Goal: Check status: Check status

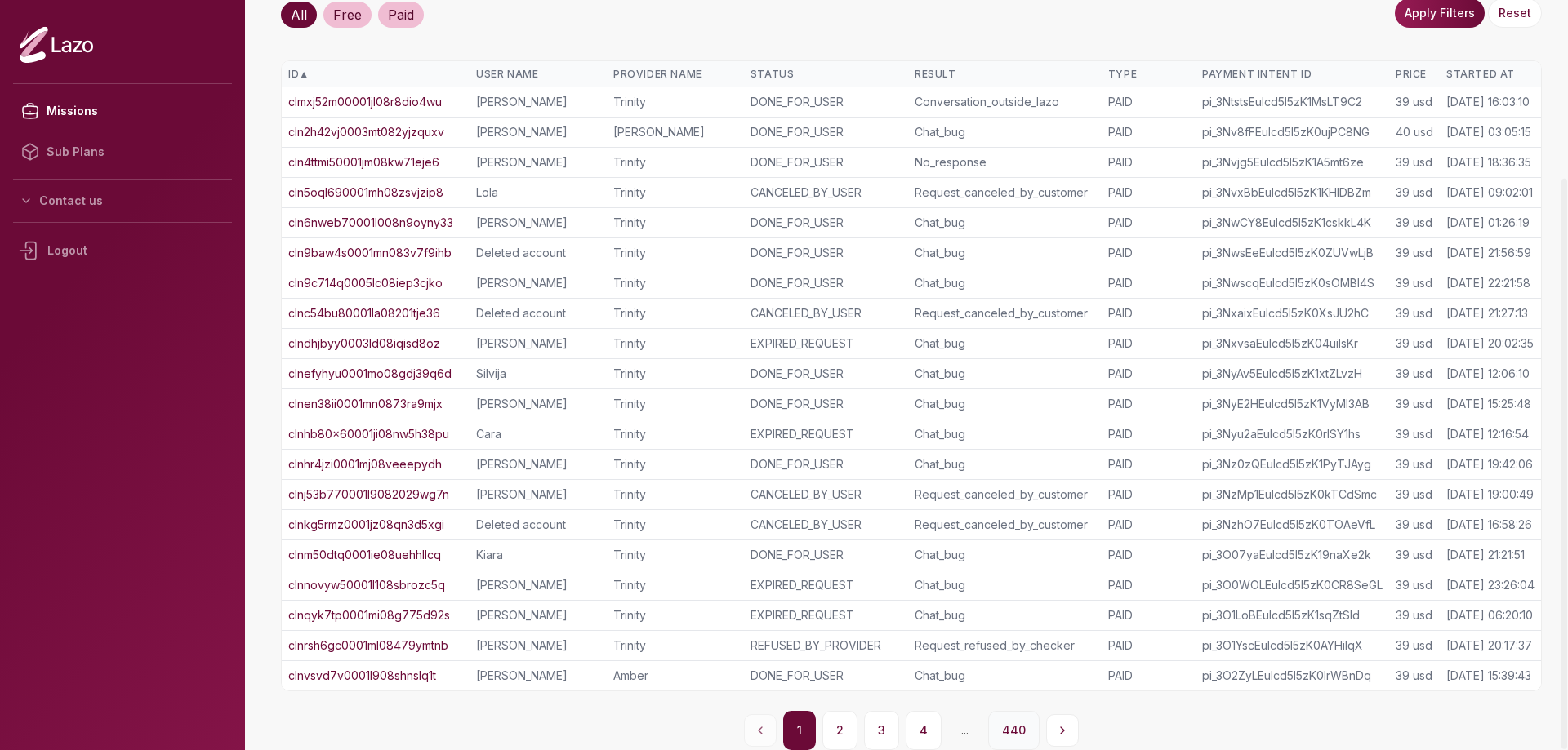
click at [1005, 719] on button "440" at bounding box center [1013, 731] width 51 height 39
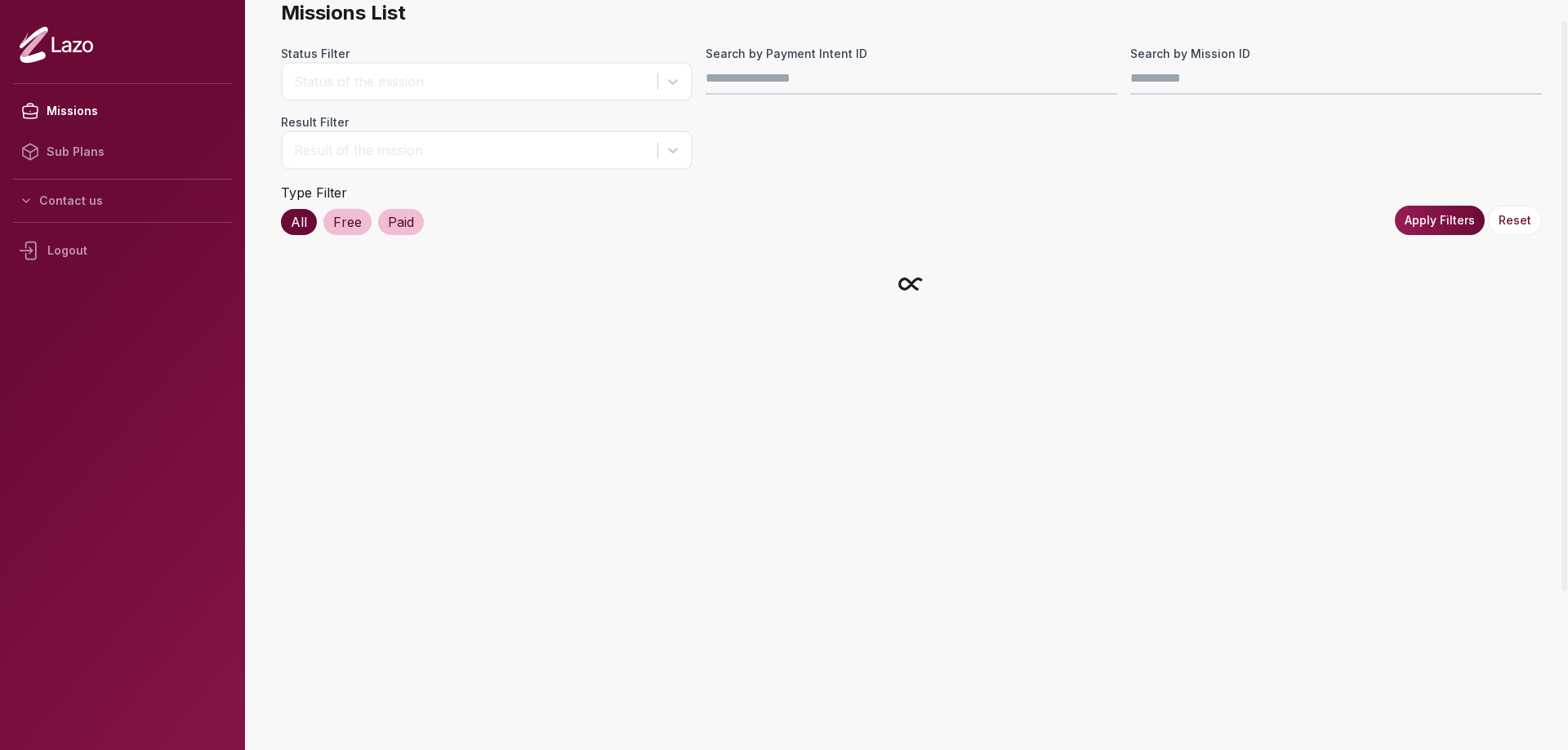
scroll to position [52, 0]
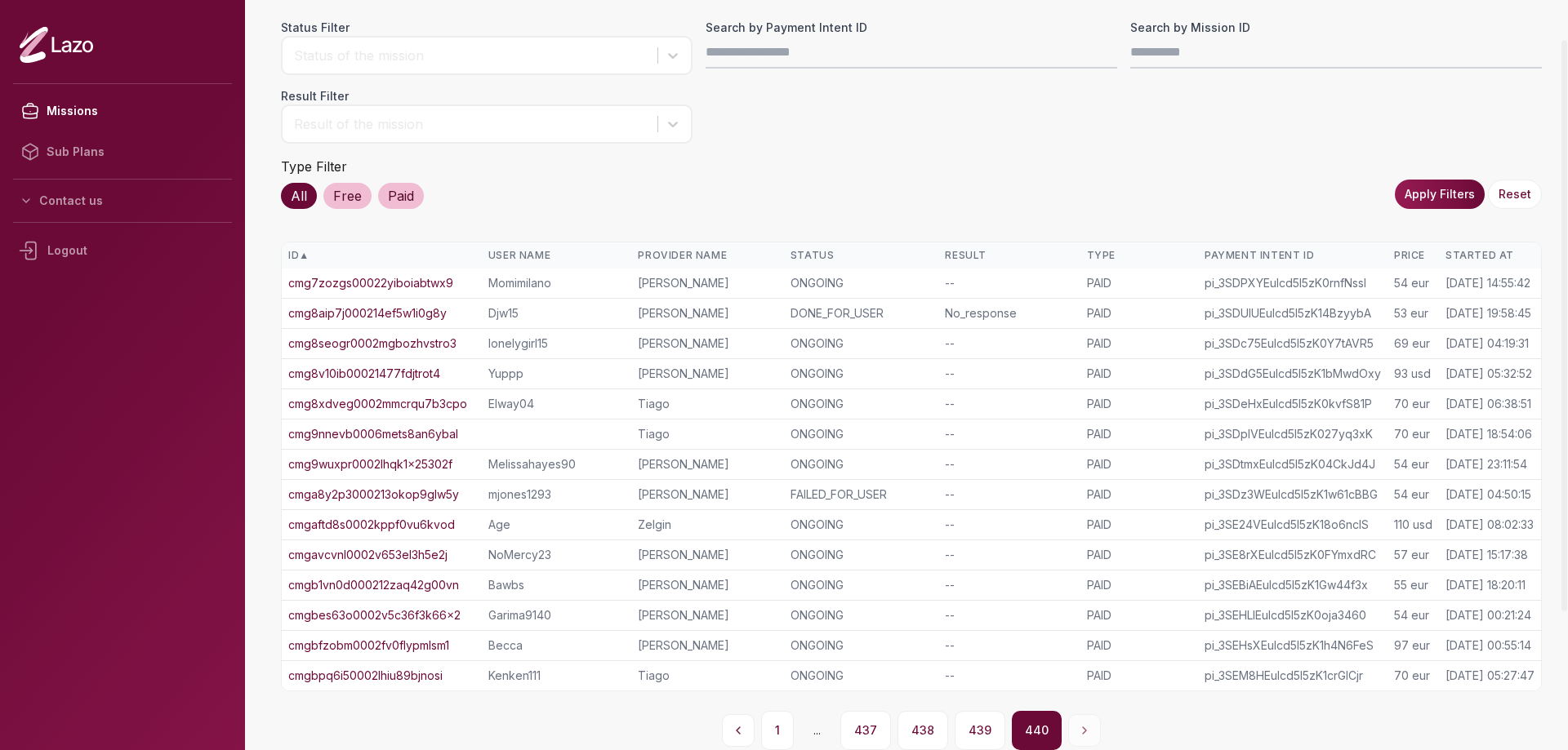
click at [874, 726] on button "437" at bounding box center [865, 731] width 50 height 39
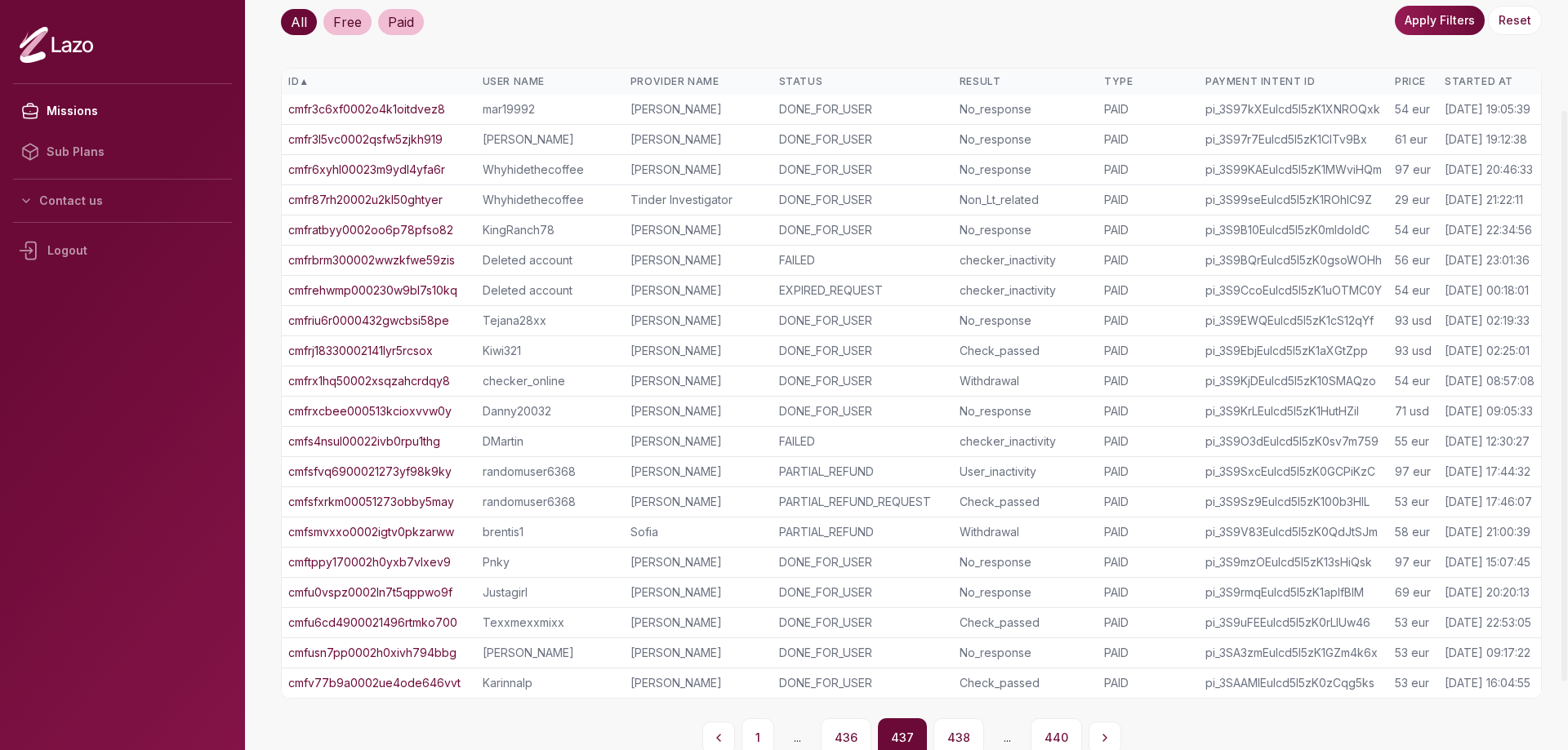
scroll to position [233, 0]
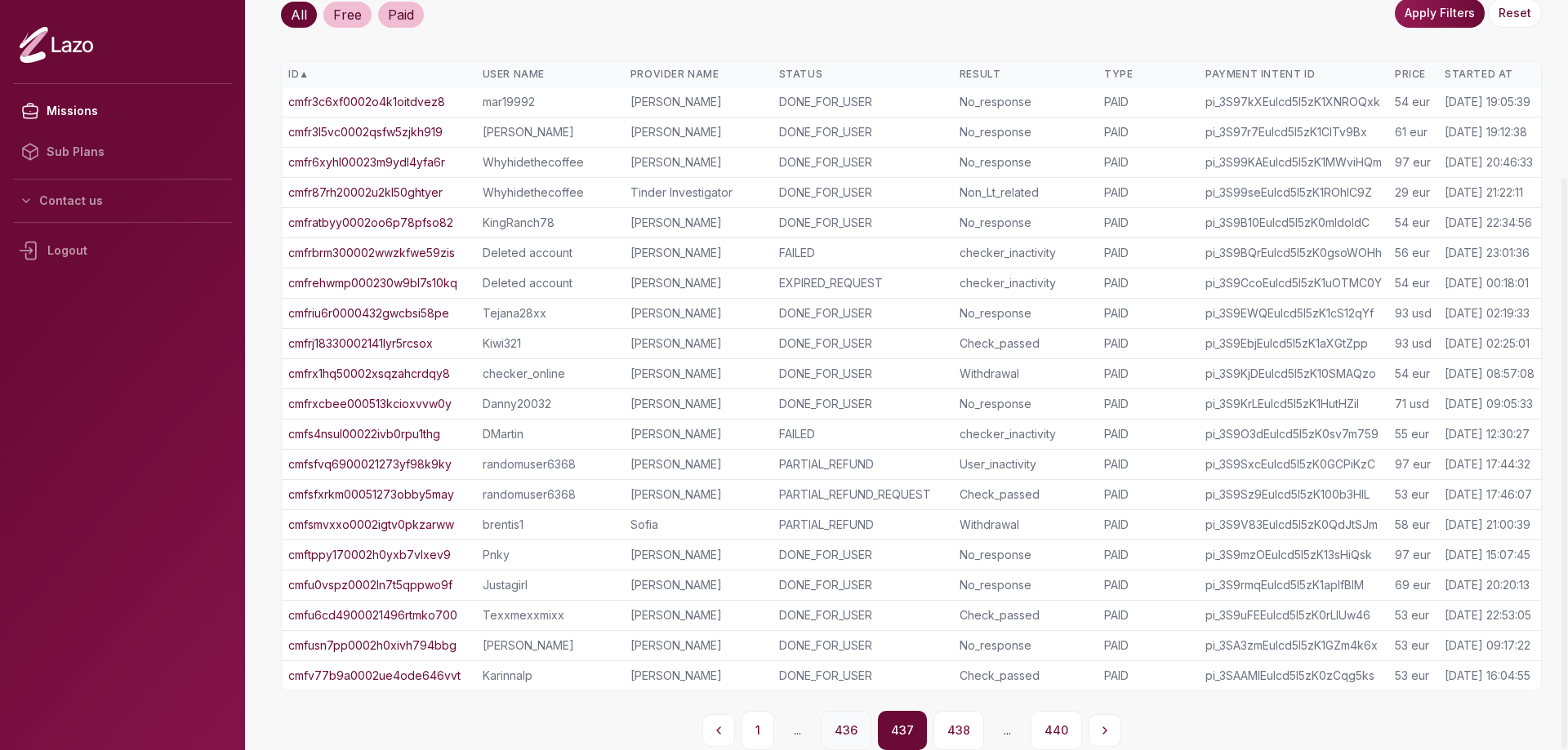
click at [849, 737] on button "436" at bounding box center [846, 731] width 50 height 39
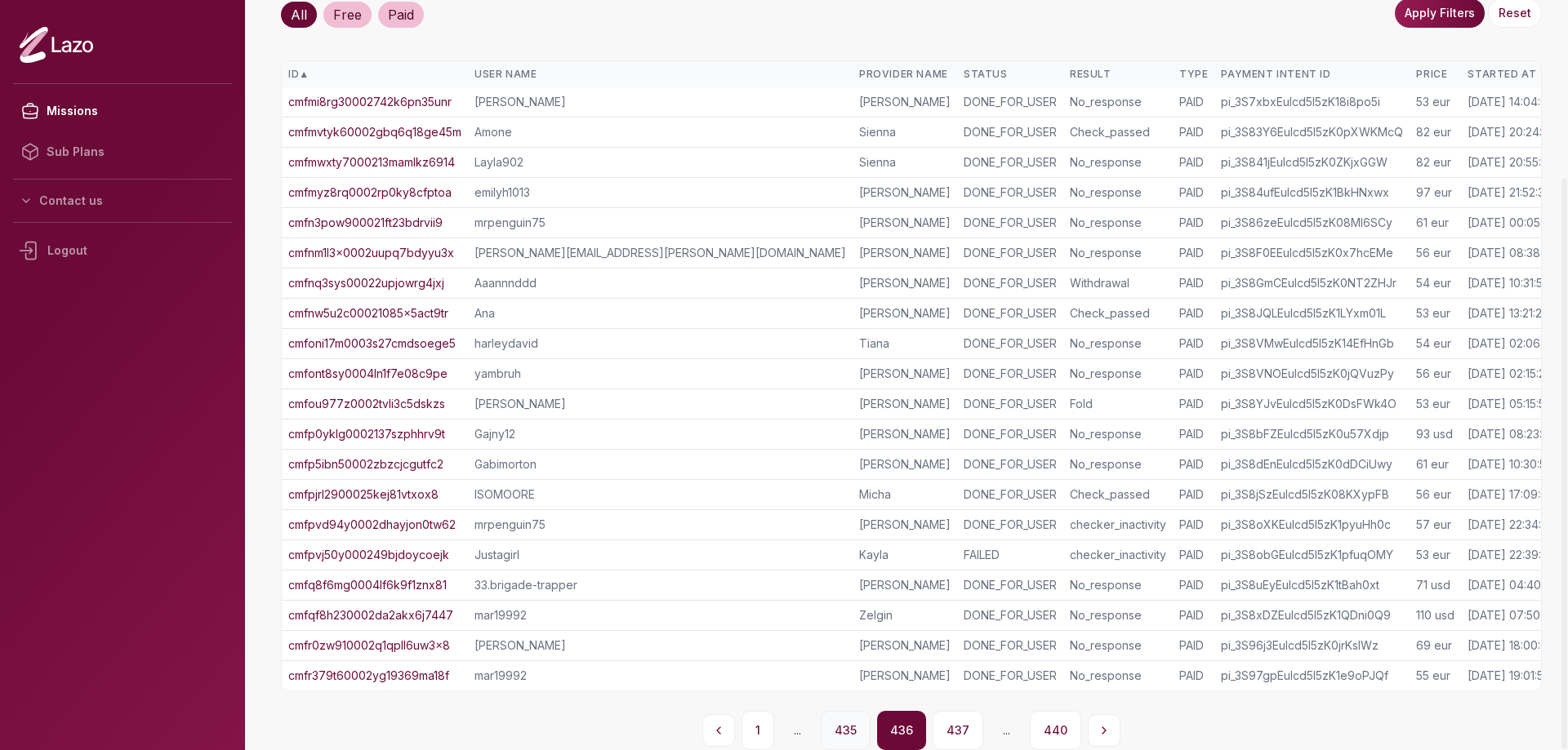
click at [847, 731] on button "435" at bounding box center [846, 731] width 50 height 39
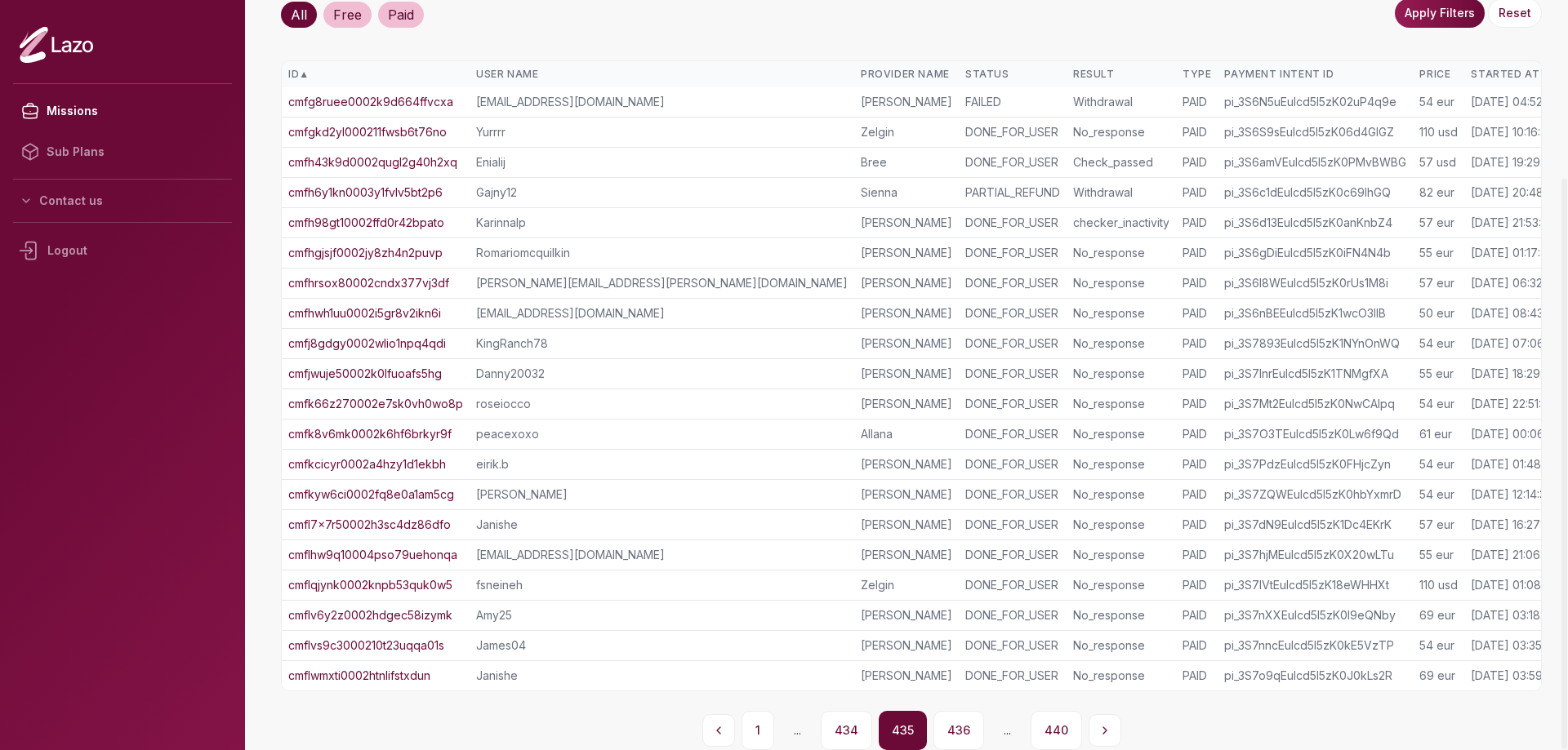
click at [847, 730] on button "434" at bounding box center [846, 731] width 51 height 39
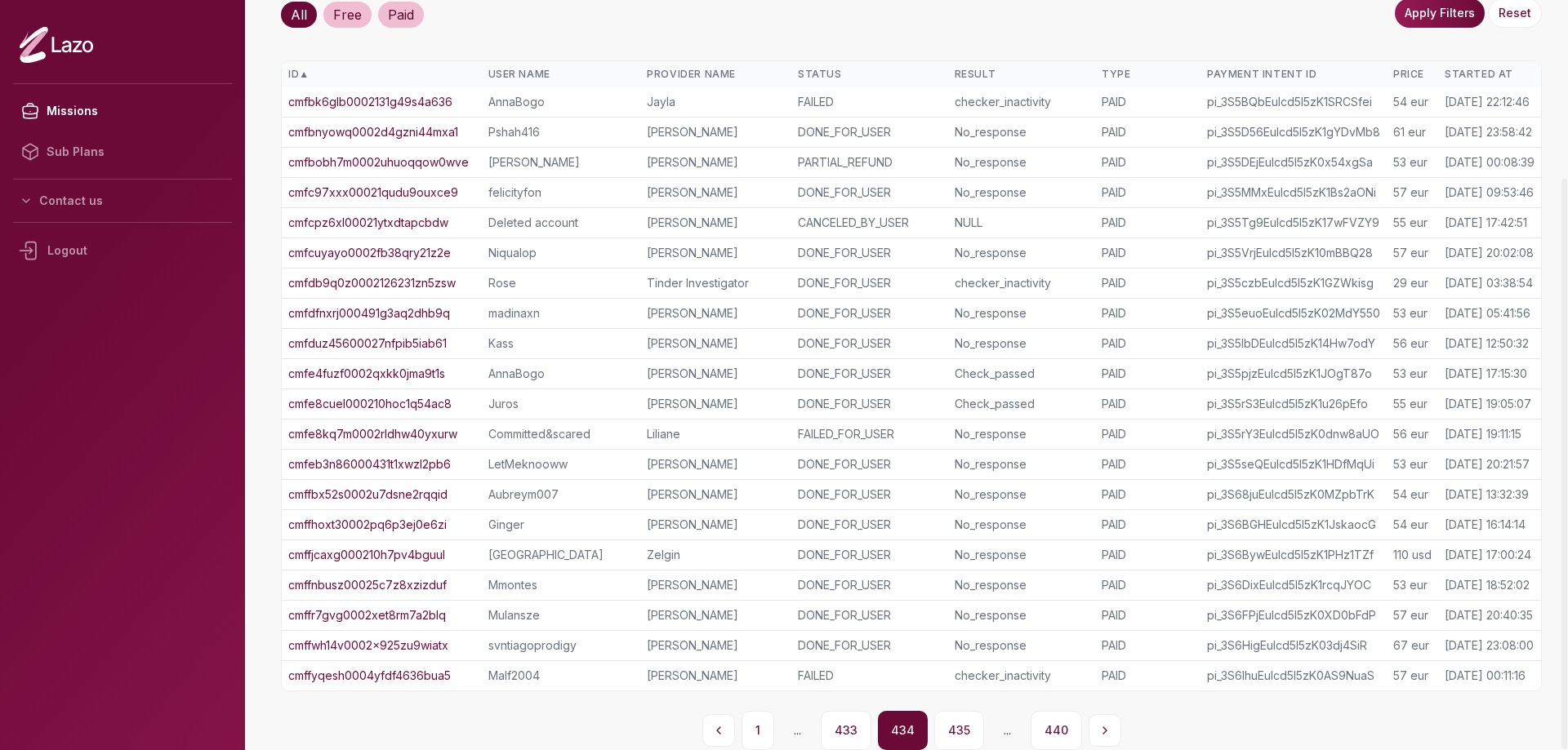
click at [847, 730] on button "433" at bounding box center [846, 731] width 50 height 39
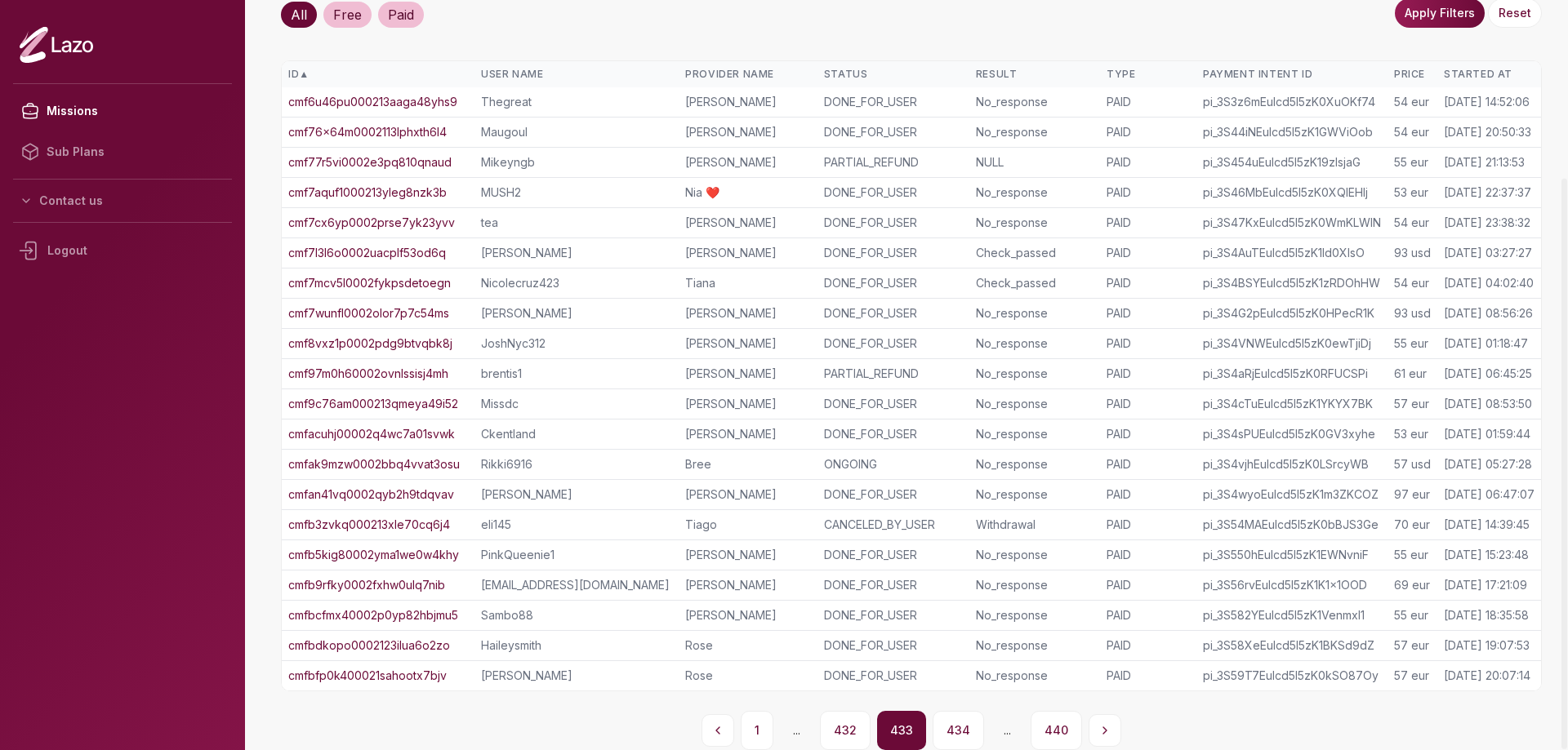
click at [847, 730] on button "432" at bounding box center [845, 731] width 50 height 39
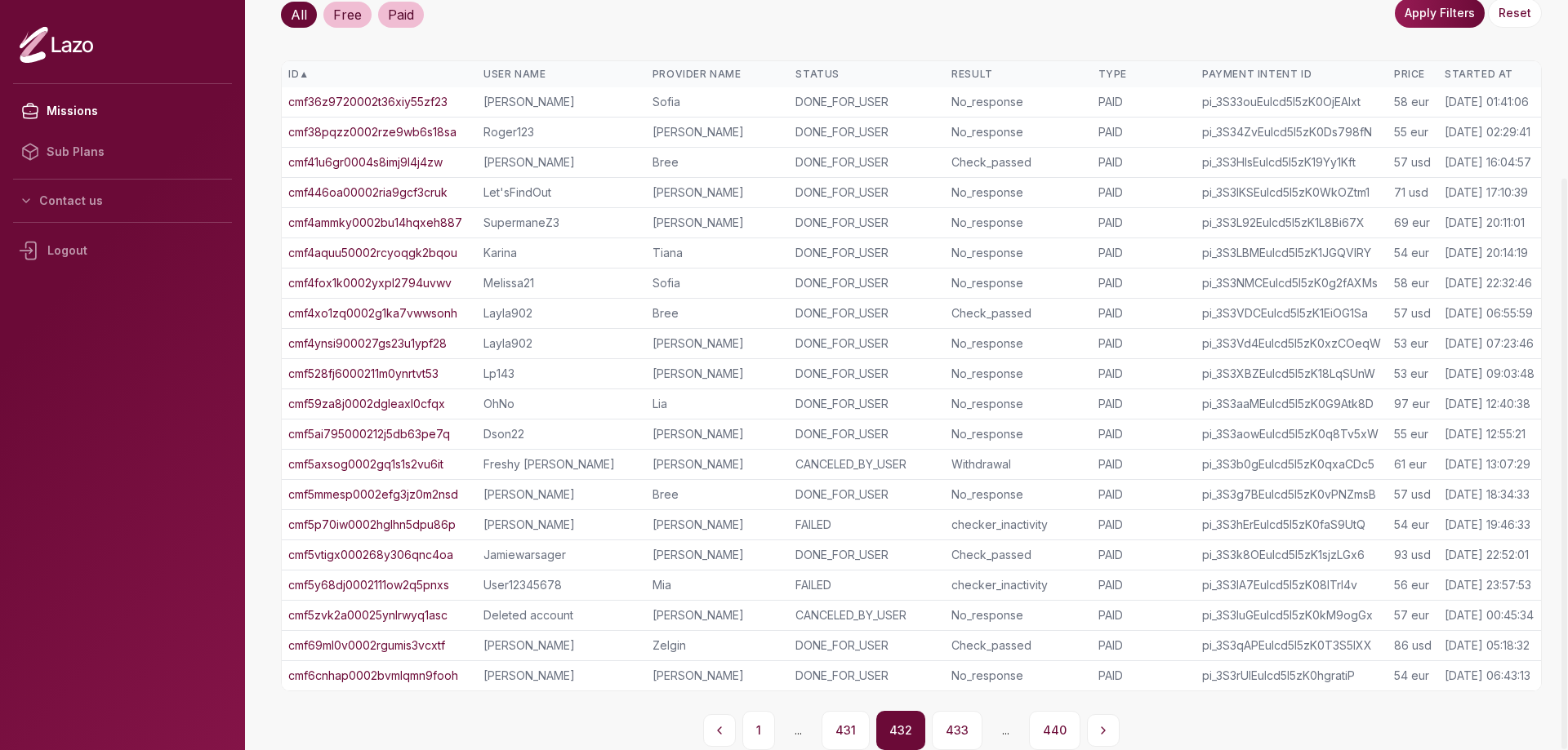
click at [847, 730] on button "431" at bounding box center [846, 731] width 48 height 39
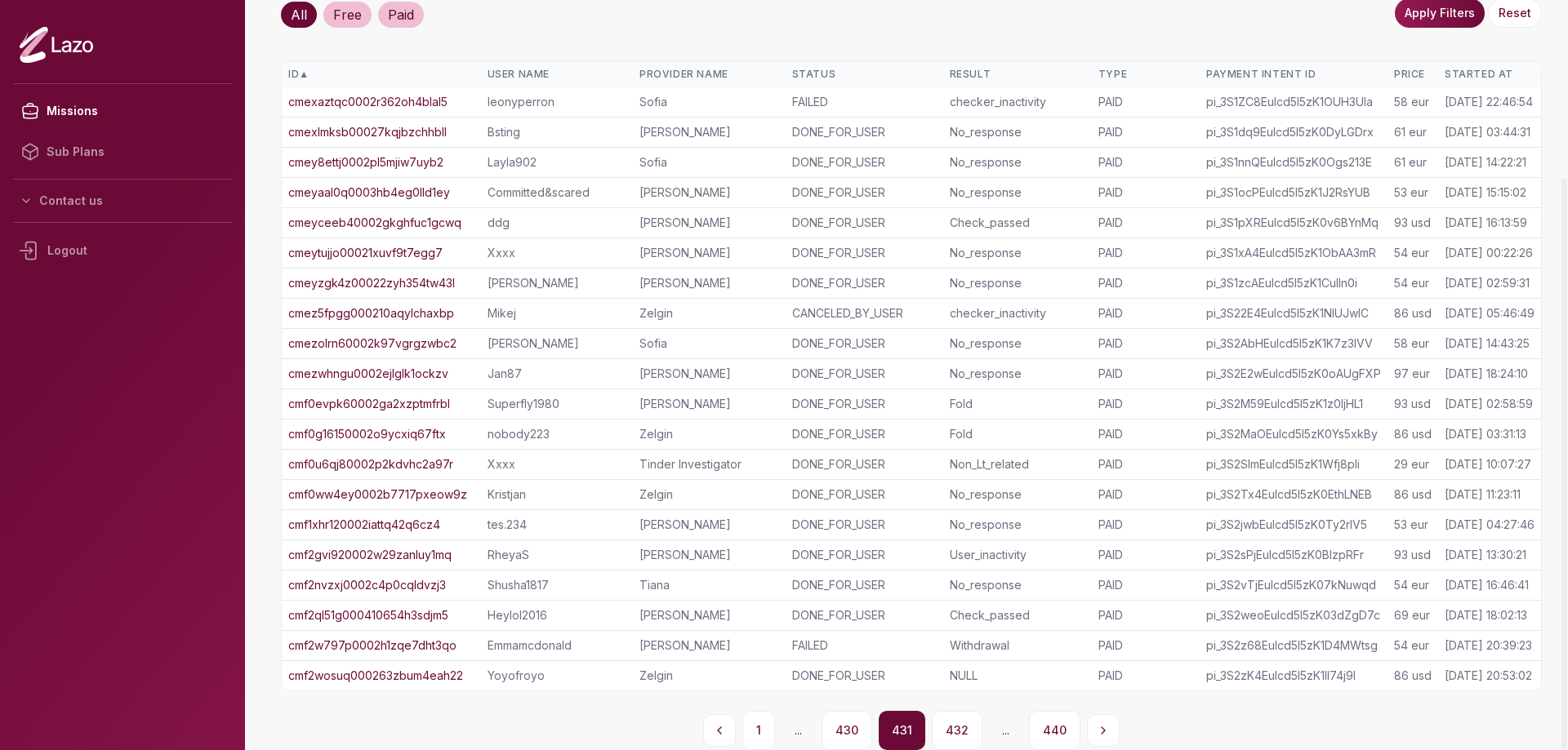
click at [847, 730] on button "430" at bounding box center [847, 731] width 50 height 39
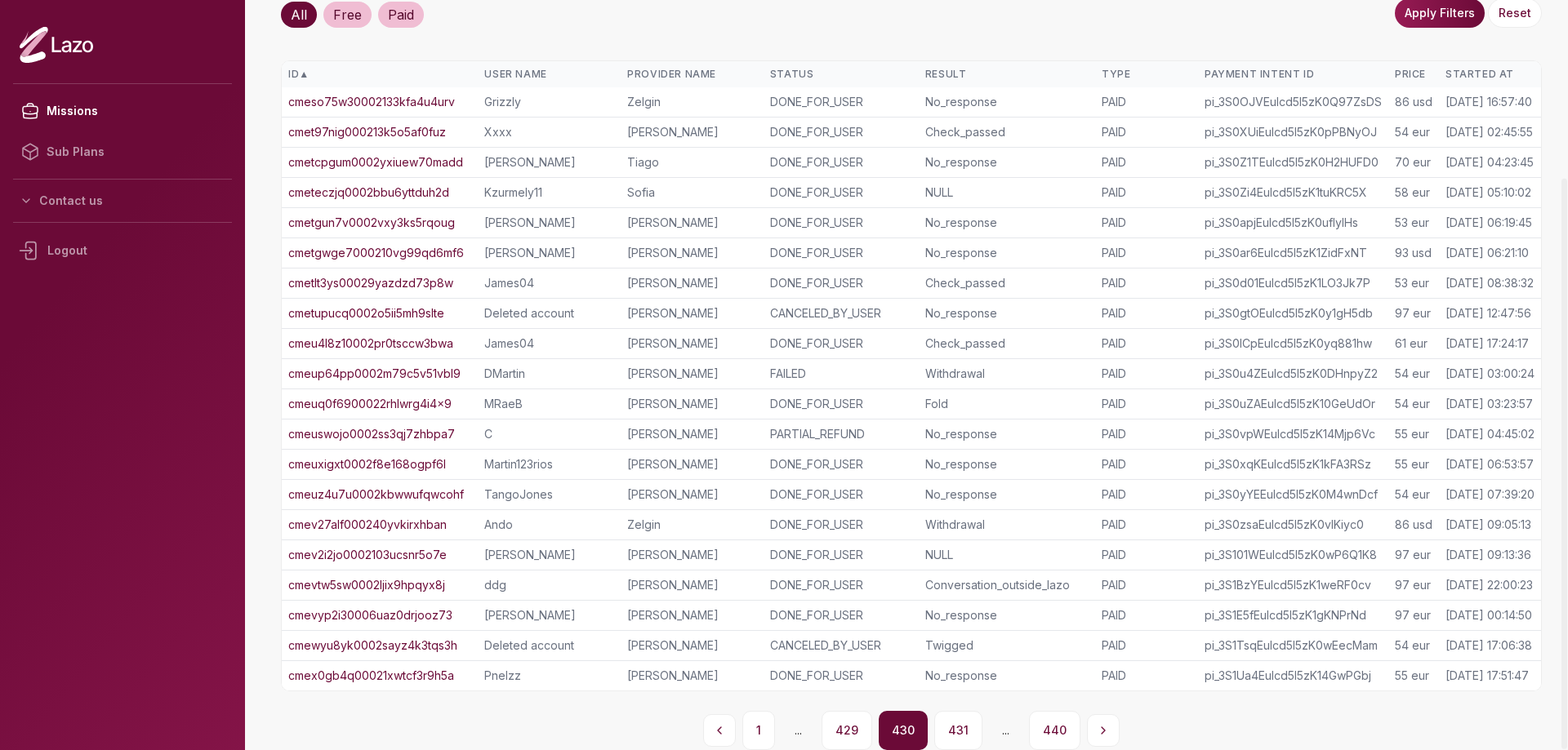
click at [847, 730] on button "429" at bounding box center [847, 731] width 50 height 39
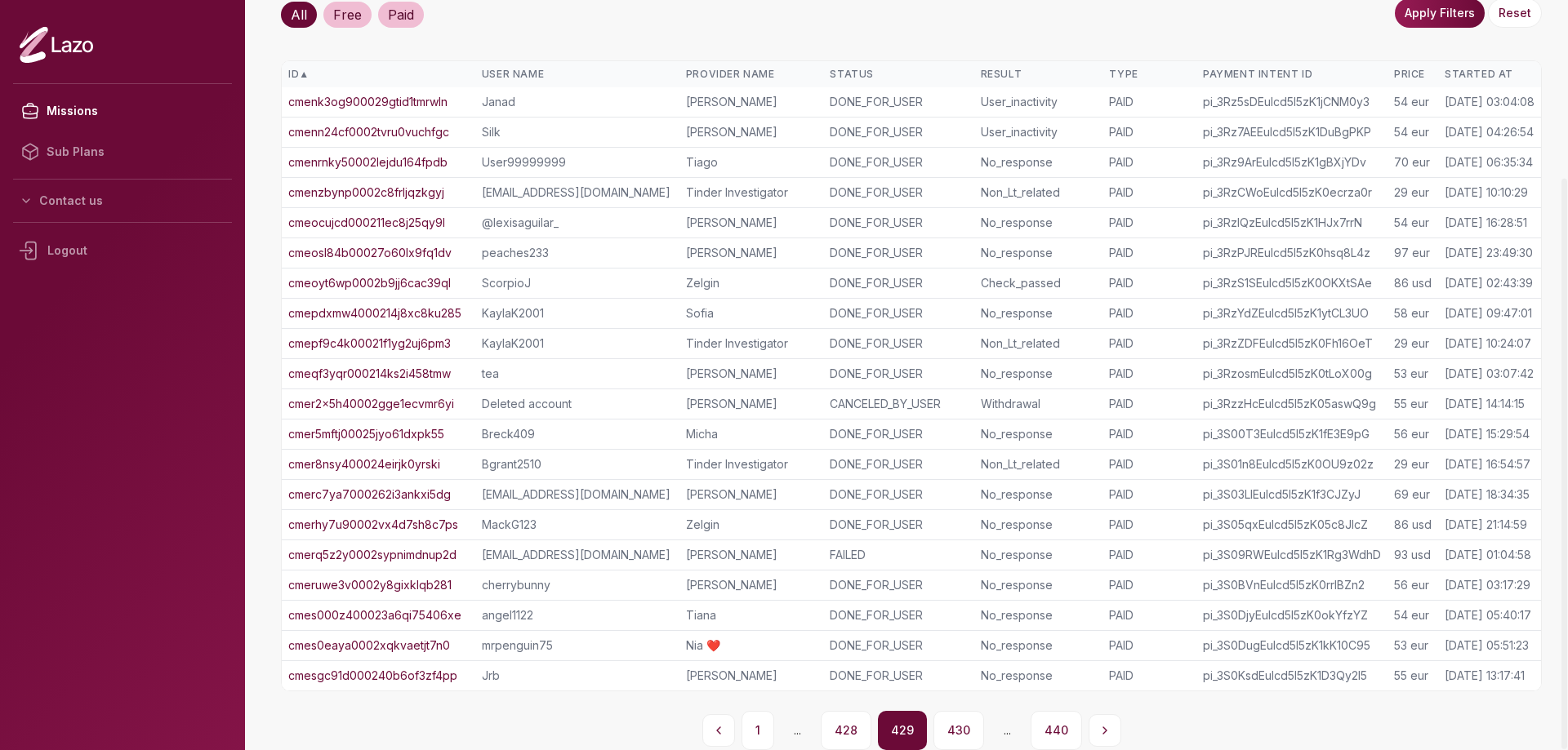
click at [847, 730] on button "428" at bounding box center [846, 731] width 50 height 39
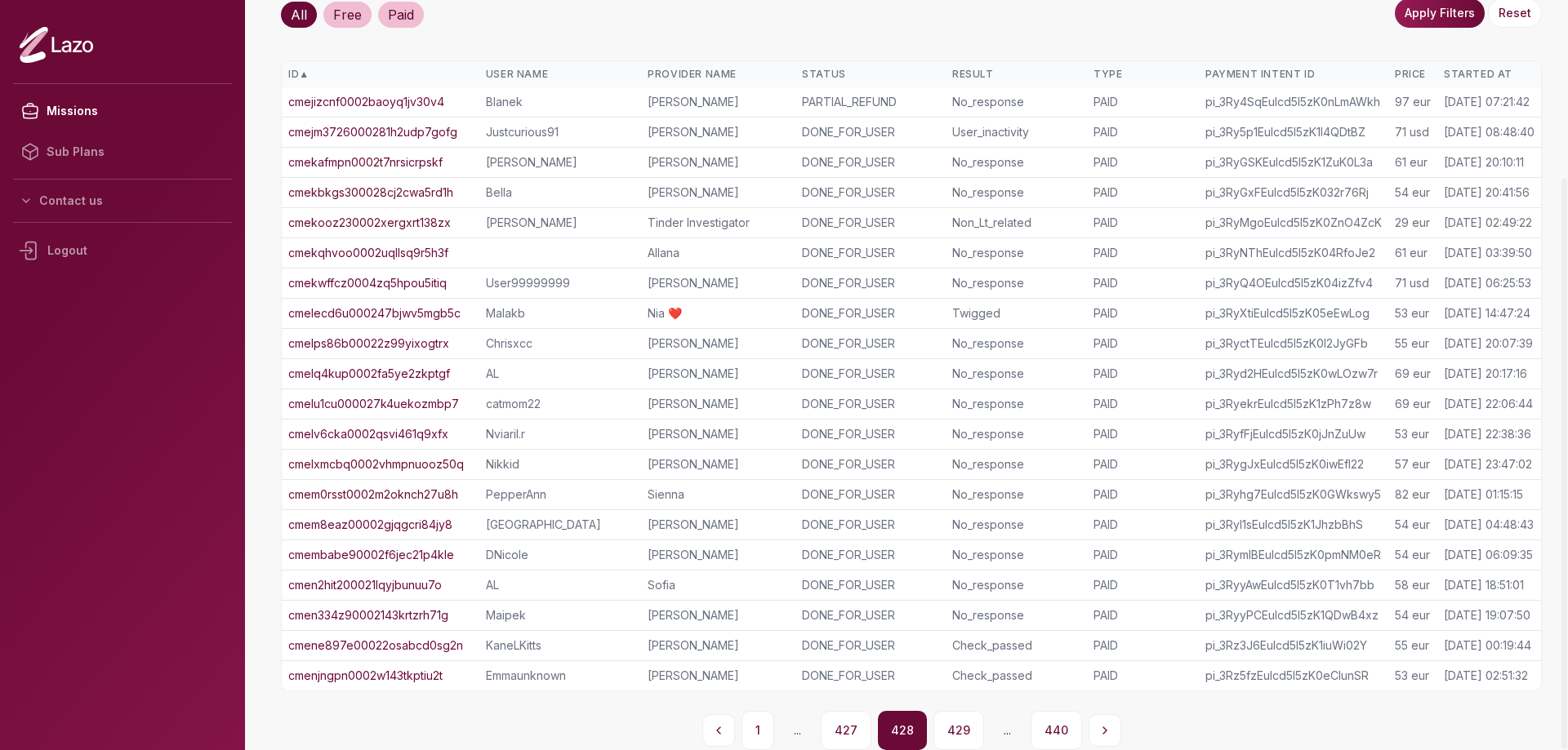
click at [847, 730] on button "427" at bounding box center [846, 731] width 50 height 39
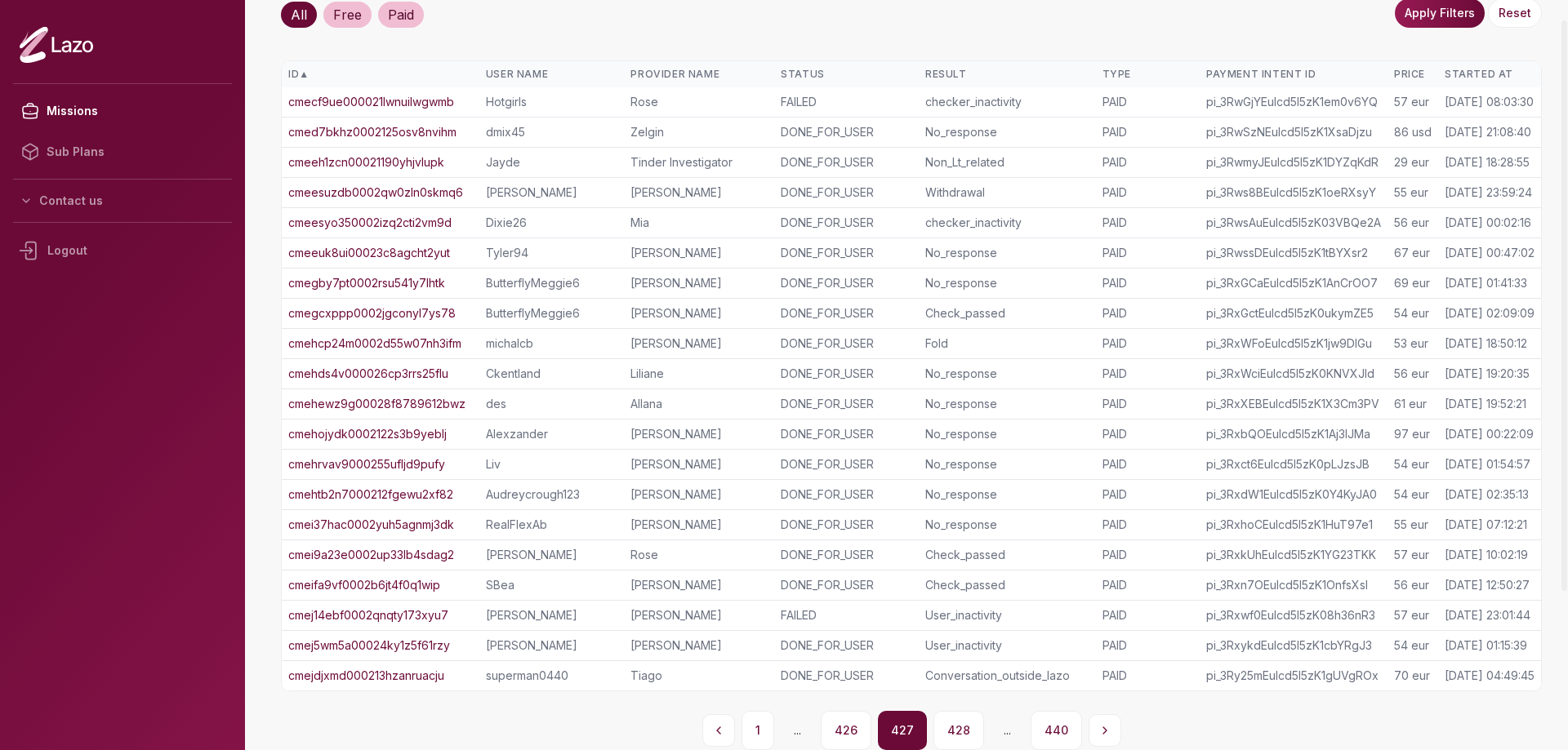
click at [847, 730] on button "426" at bounding box center [846, 731] width 50 height 39
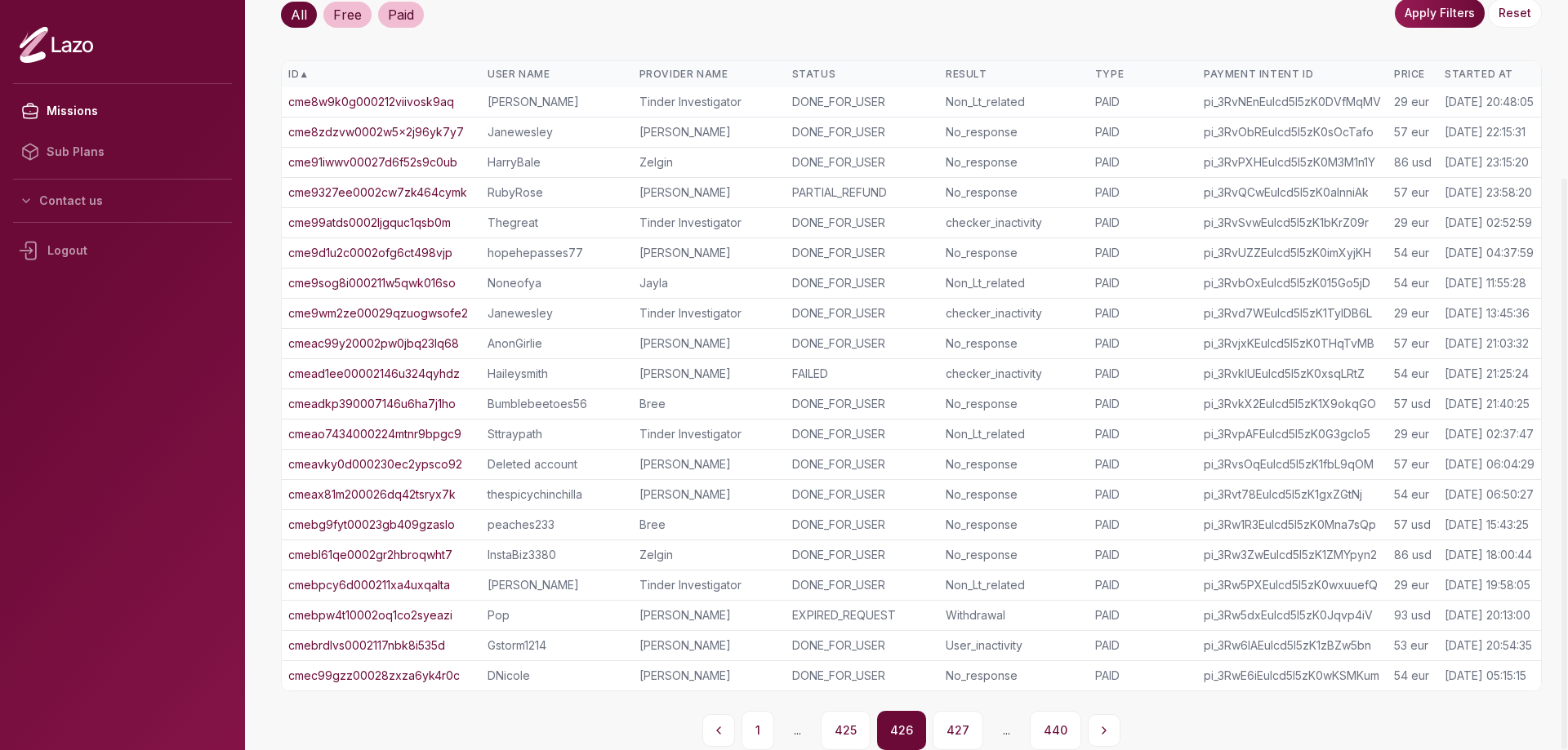
click at [847, 730] on button "425" at bounding box center [846, 731] width 50 height 39
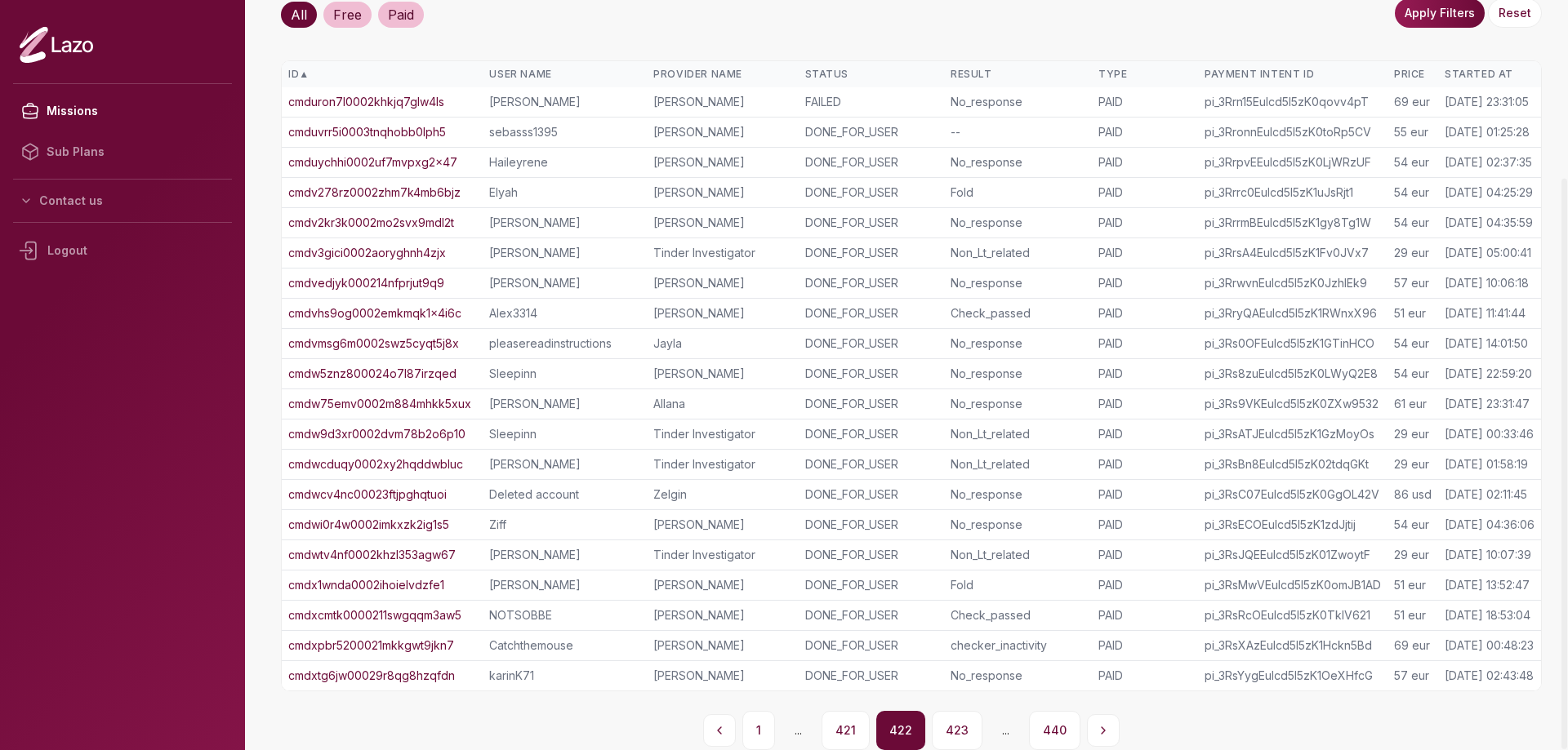
click at [847, 730] on button "421" at bounding box center [846, 731] width 48 height 39
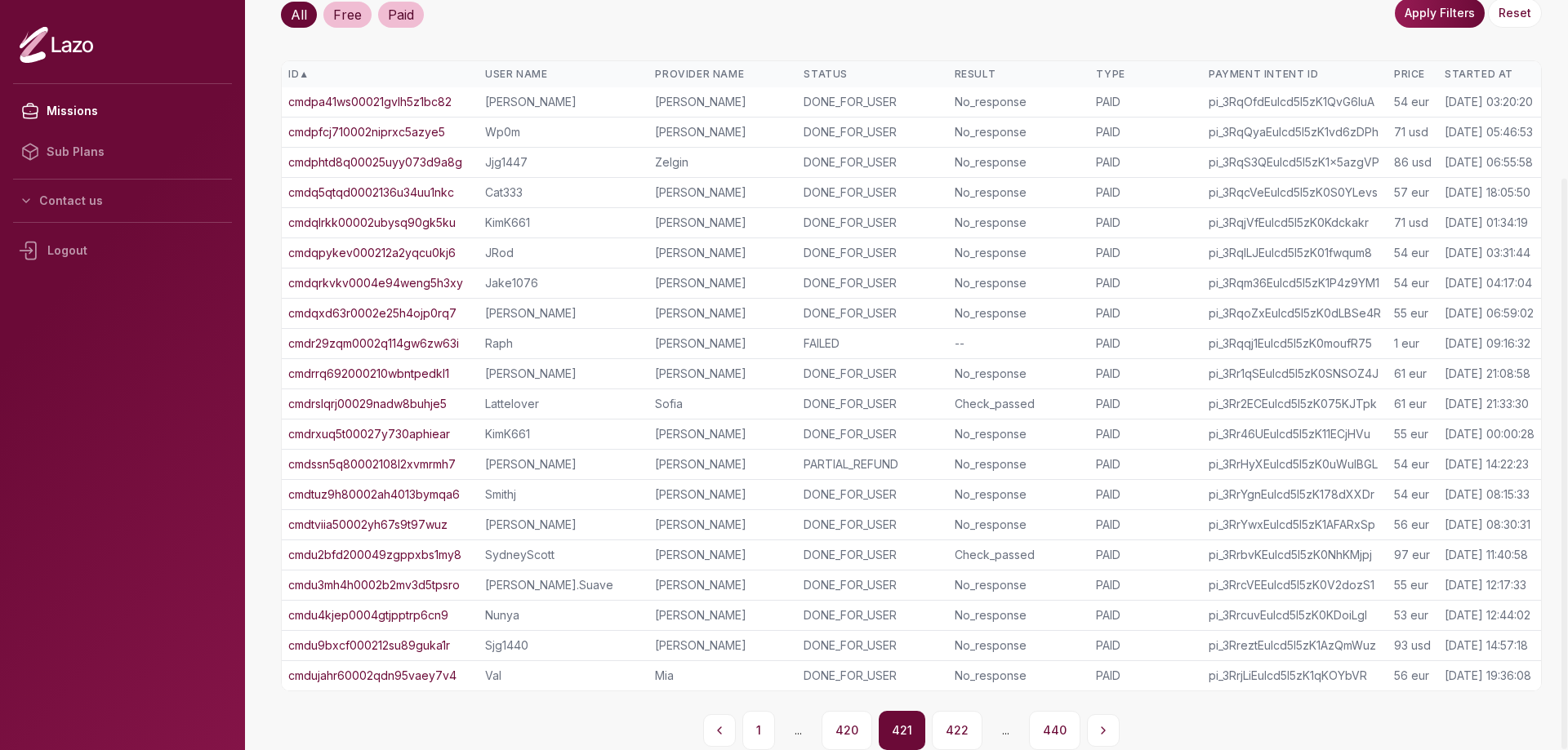
click at [847, 730] on button "420" at bounding box center [847, 731] width 50 height 39
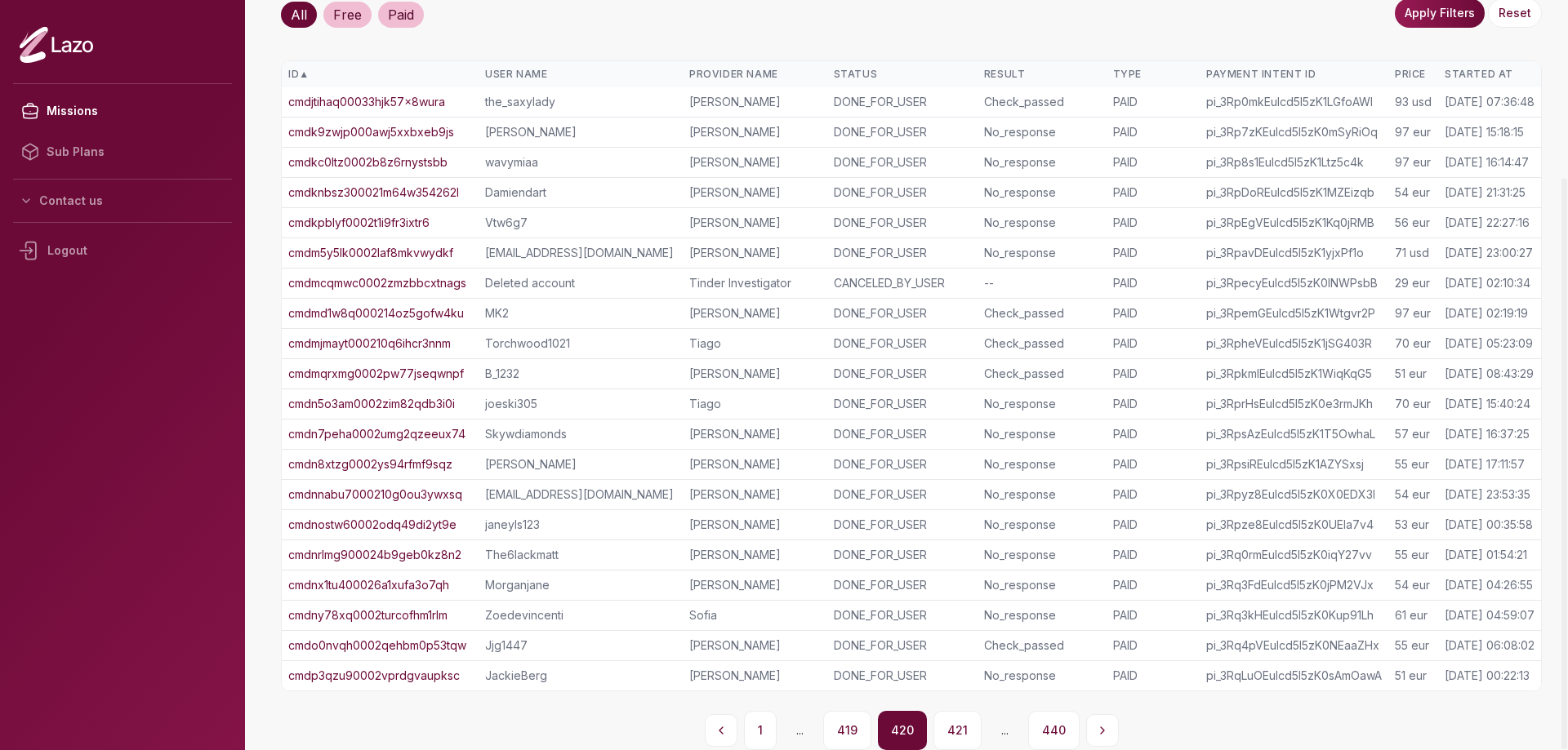
click at [847, 730] on button "419" at bounding box center [847, 731] width 48 height 39
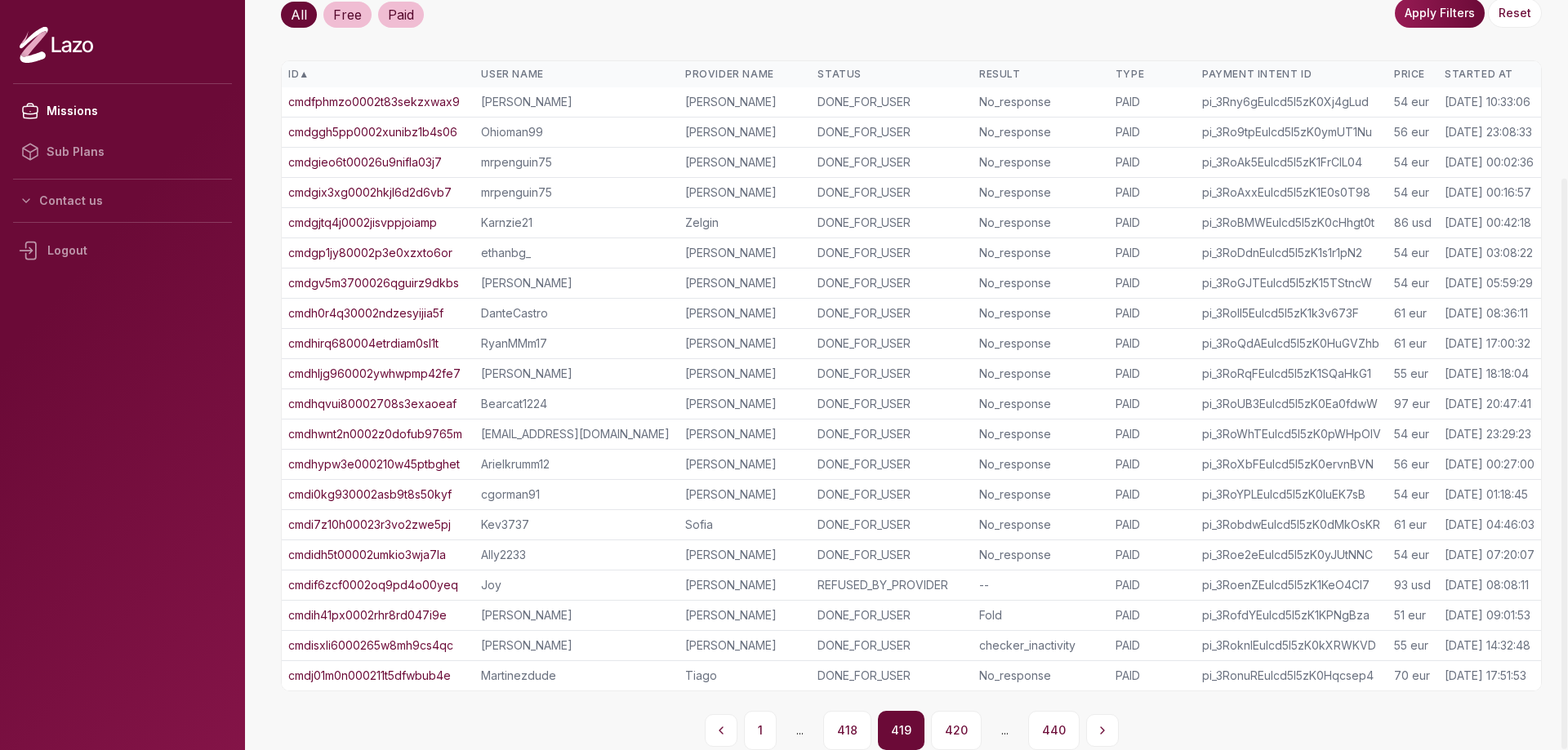
click at [847, 730] on button "418" at bounding box center [847, 731] width 48 height 39
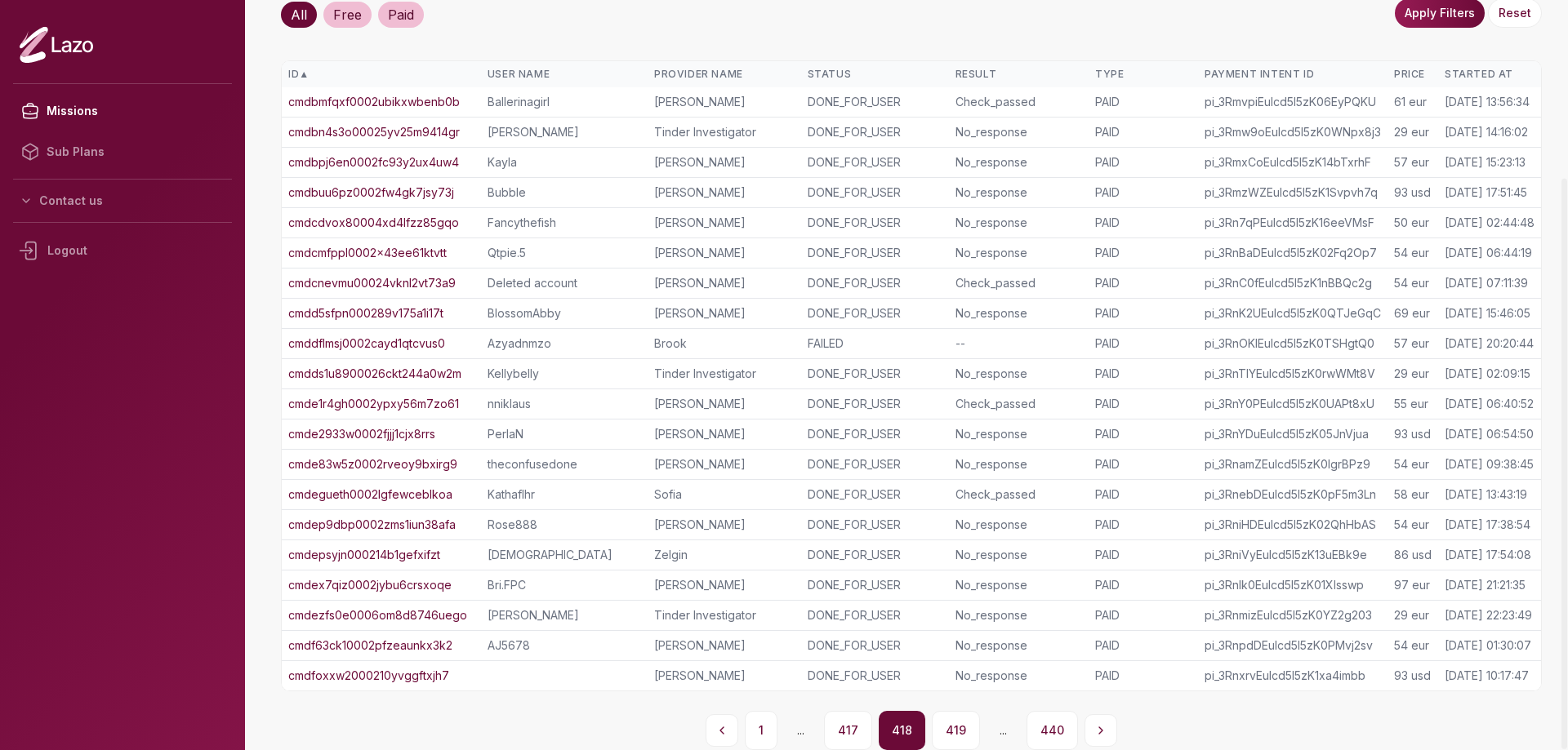
click at [847, 730] on button "417" at bounding box center [848, 731] width 48 height 39
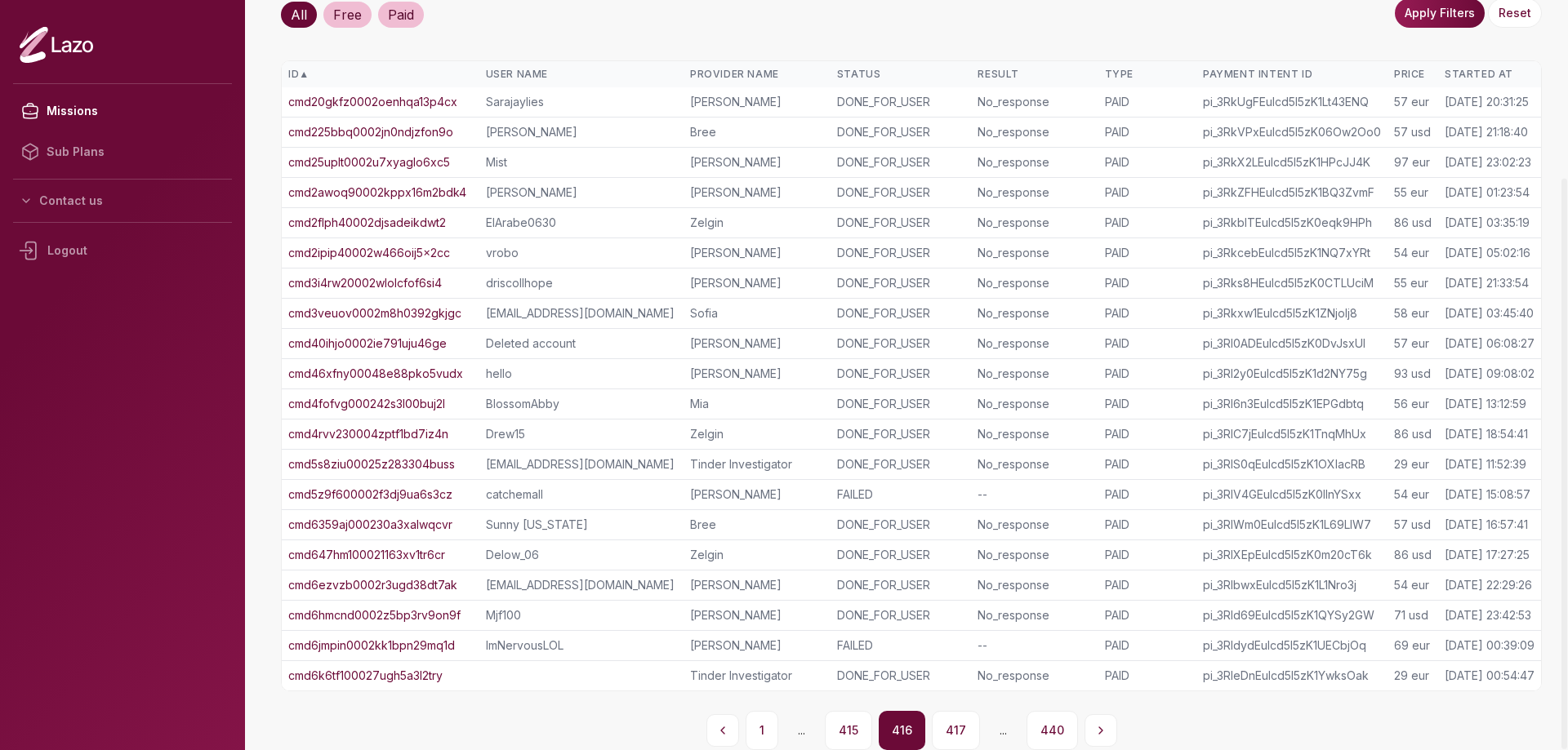
click at [847, 730] on button "415" at bounding box center [848, 731] width 48 height 39
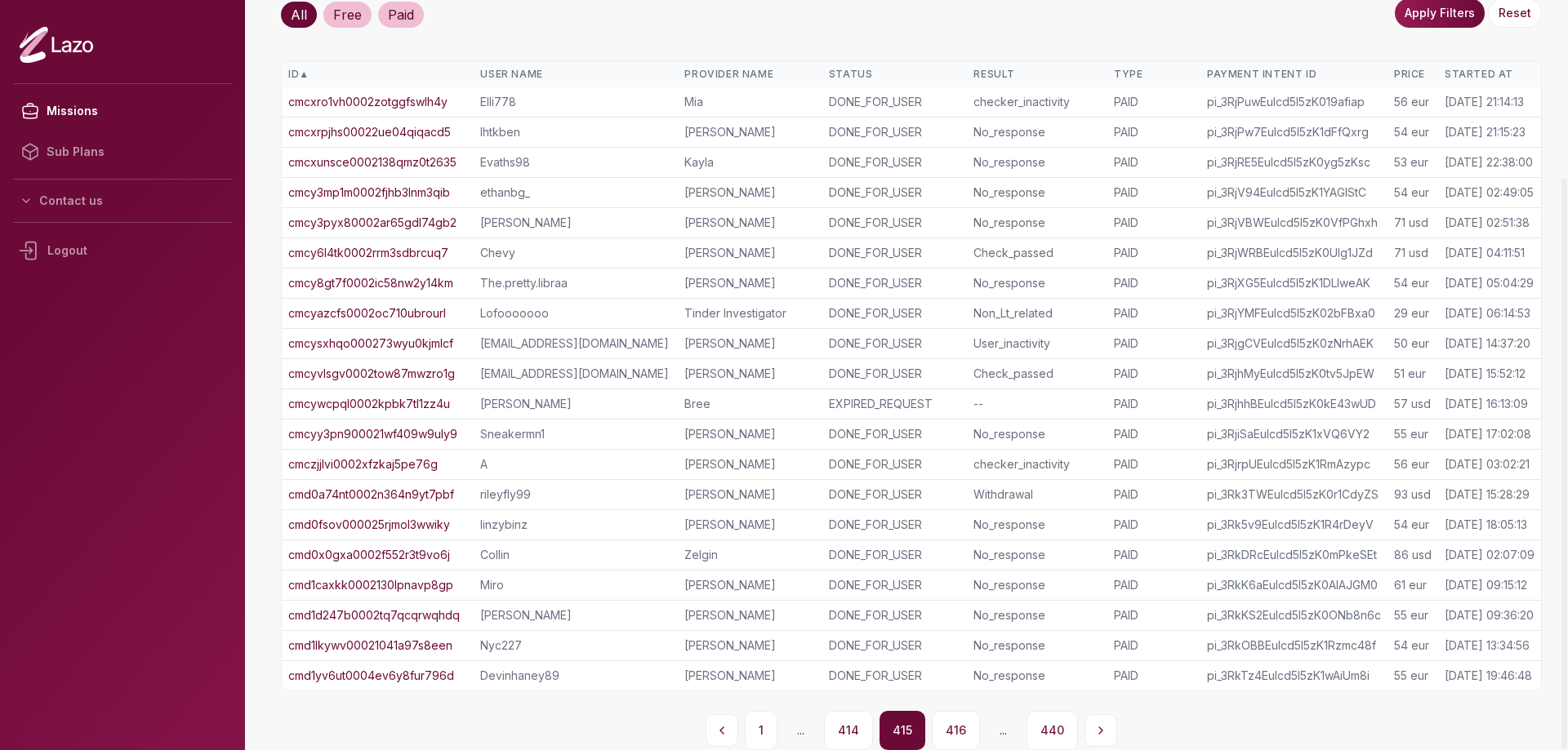
click at [847, 730] on button "414" at bounding box center [848, 731] width 49 height 39
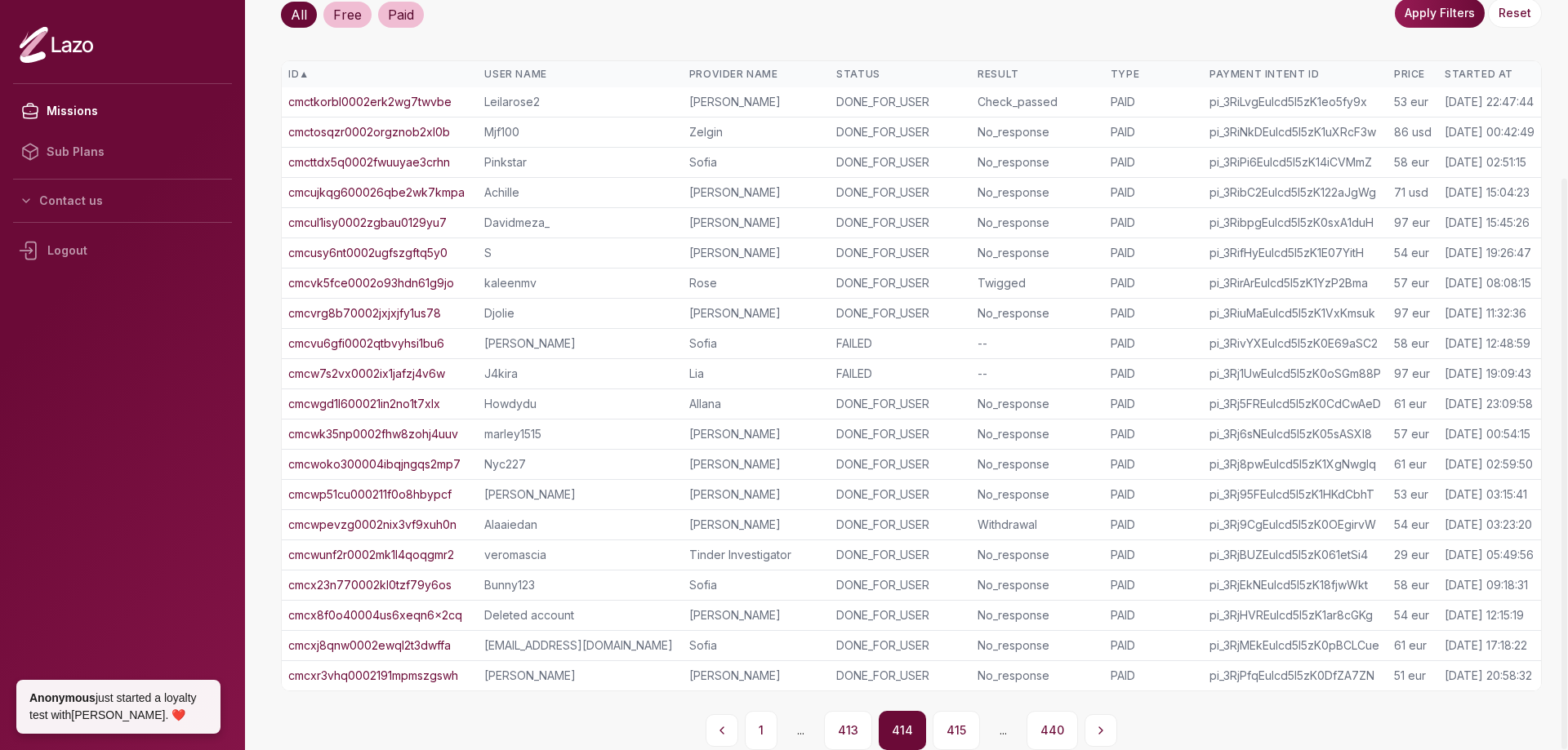
click at [847, 730] on button "413" at bounding box center [848, 731] width 48 height 39
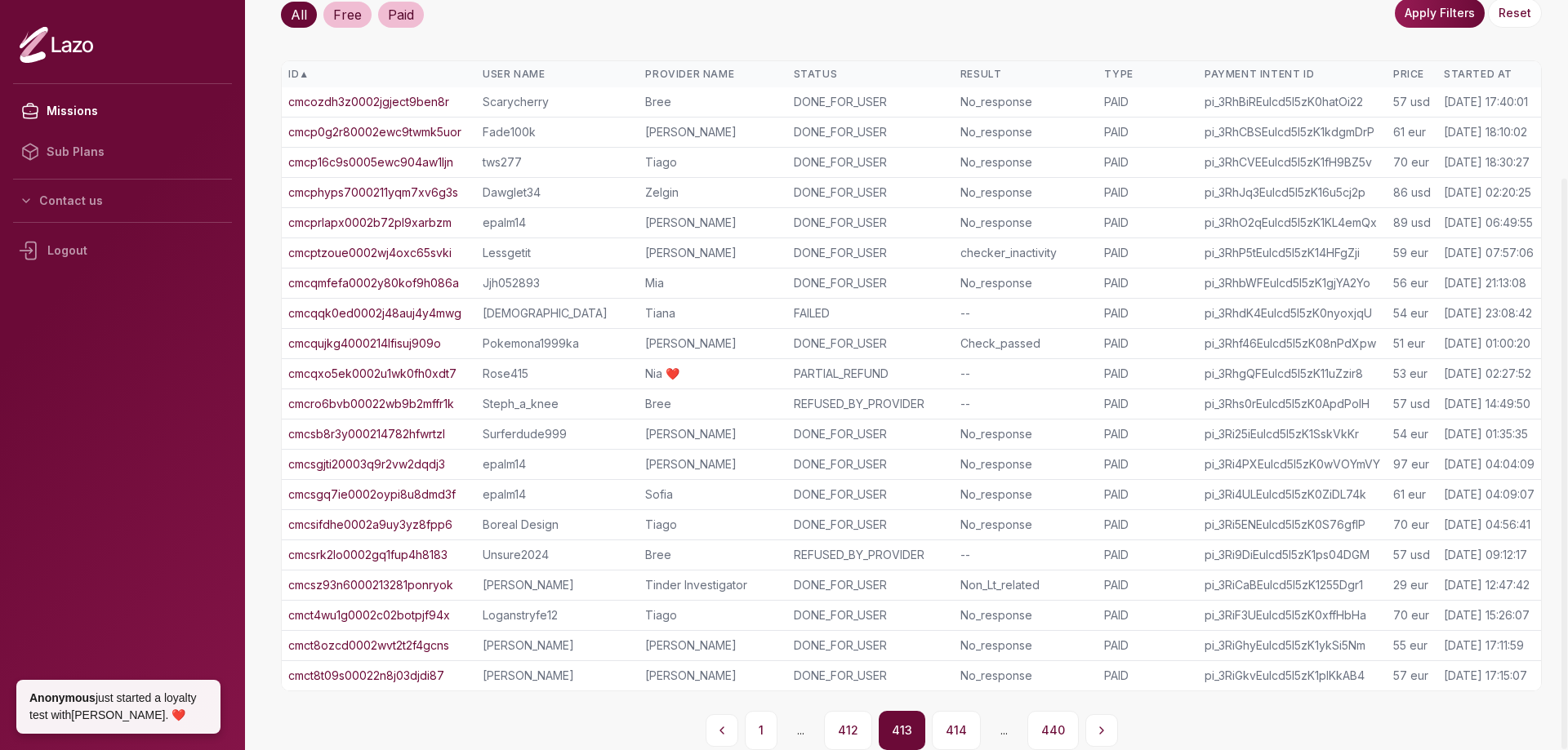
click at [847, 730] on button "412" at bounding box center [848, 731] width 48 height 39
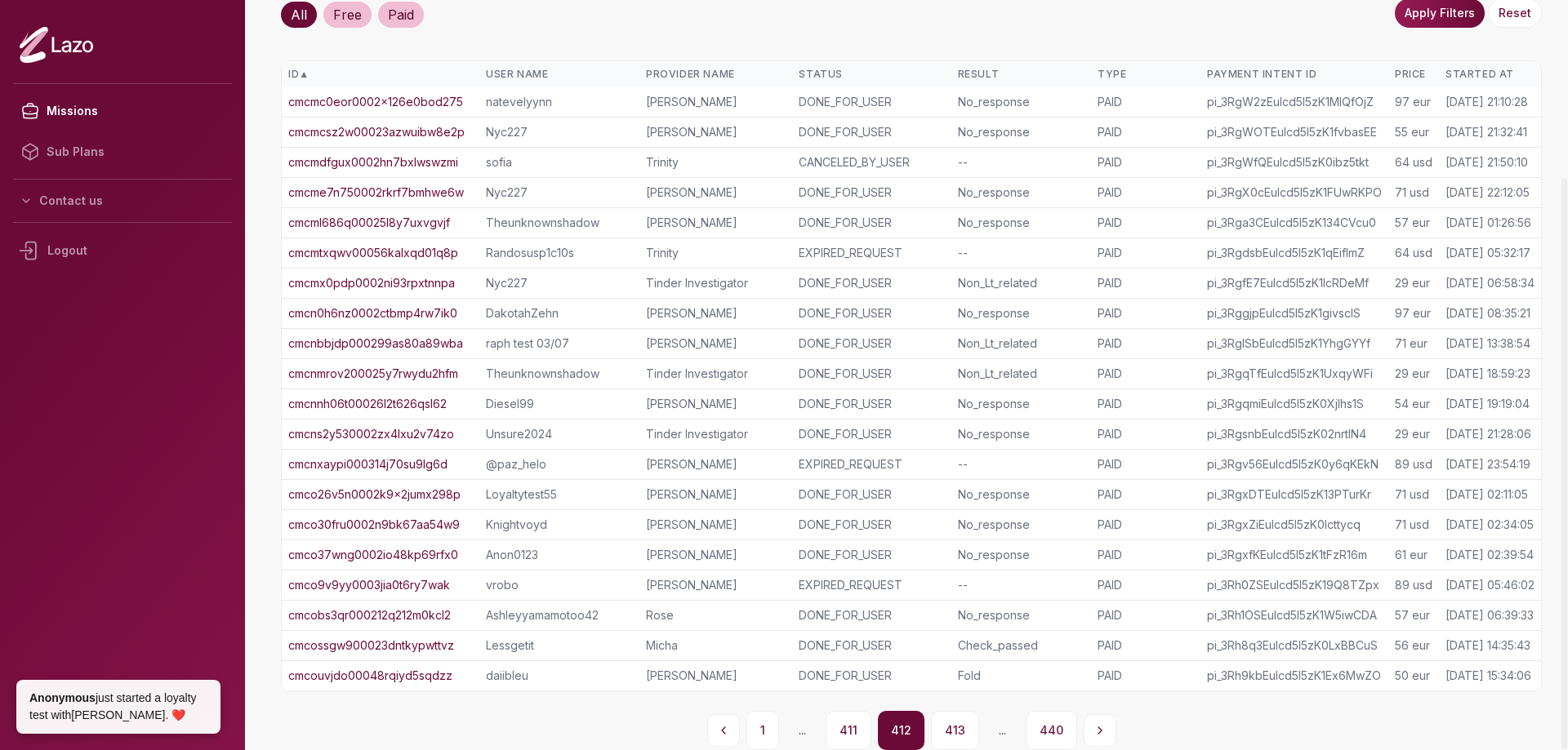
click at [847, 730] on button "411" at bounding box center [848, 731] width 46 height 39
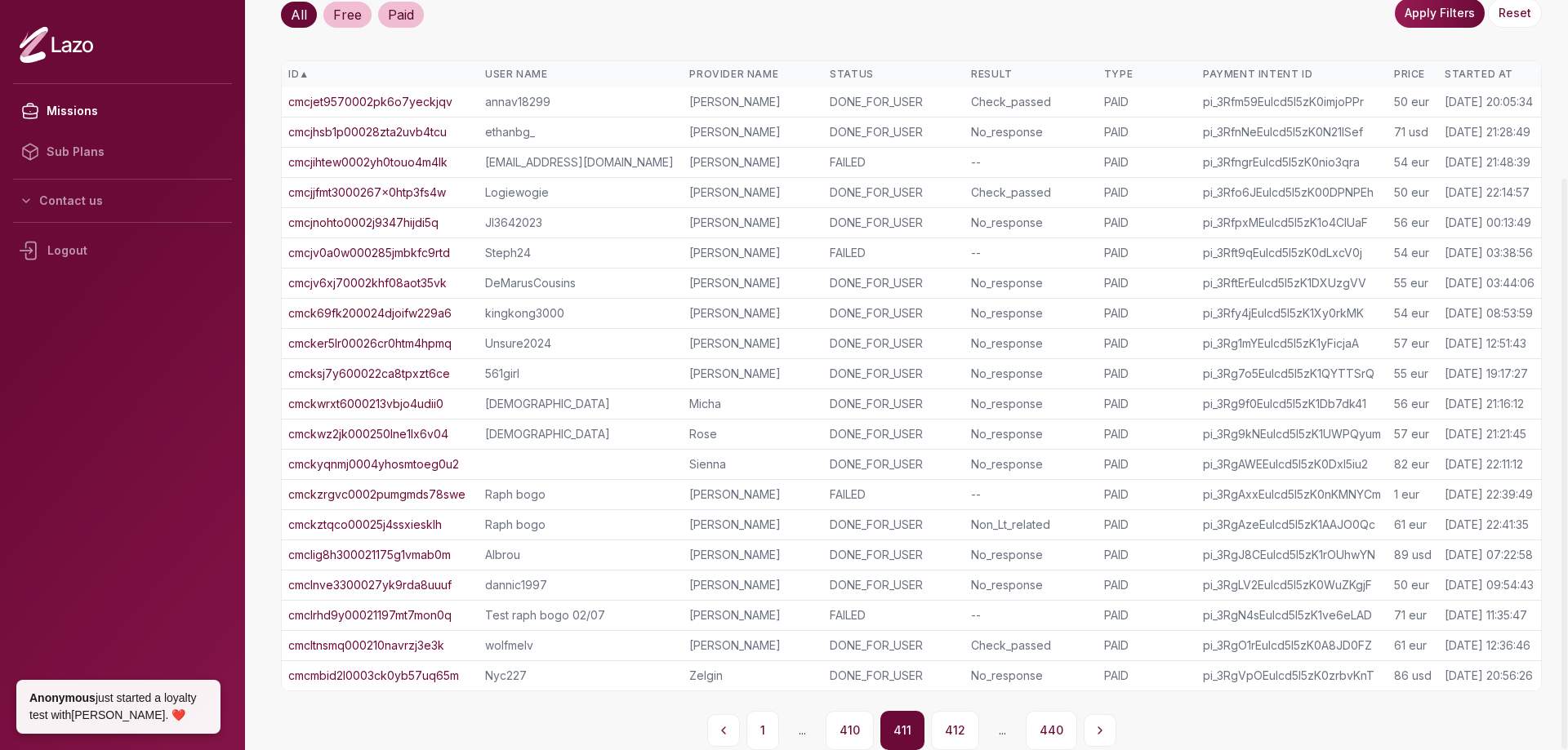
click at [847, 730] on button "410" at bounding box center [850, 731] width 48 height 39
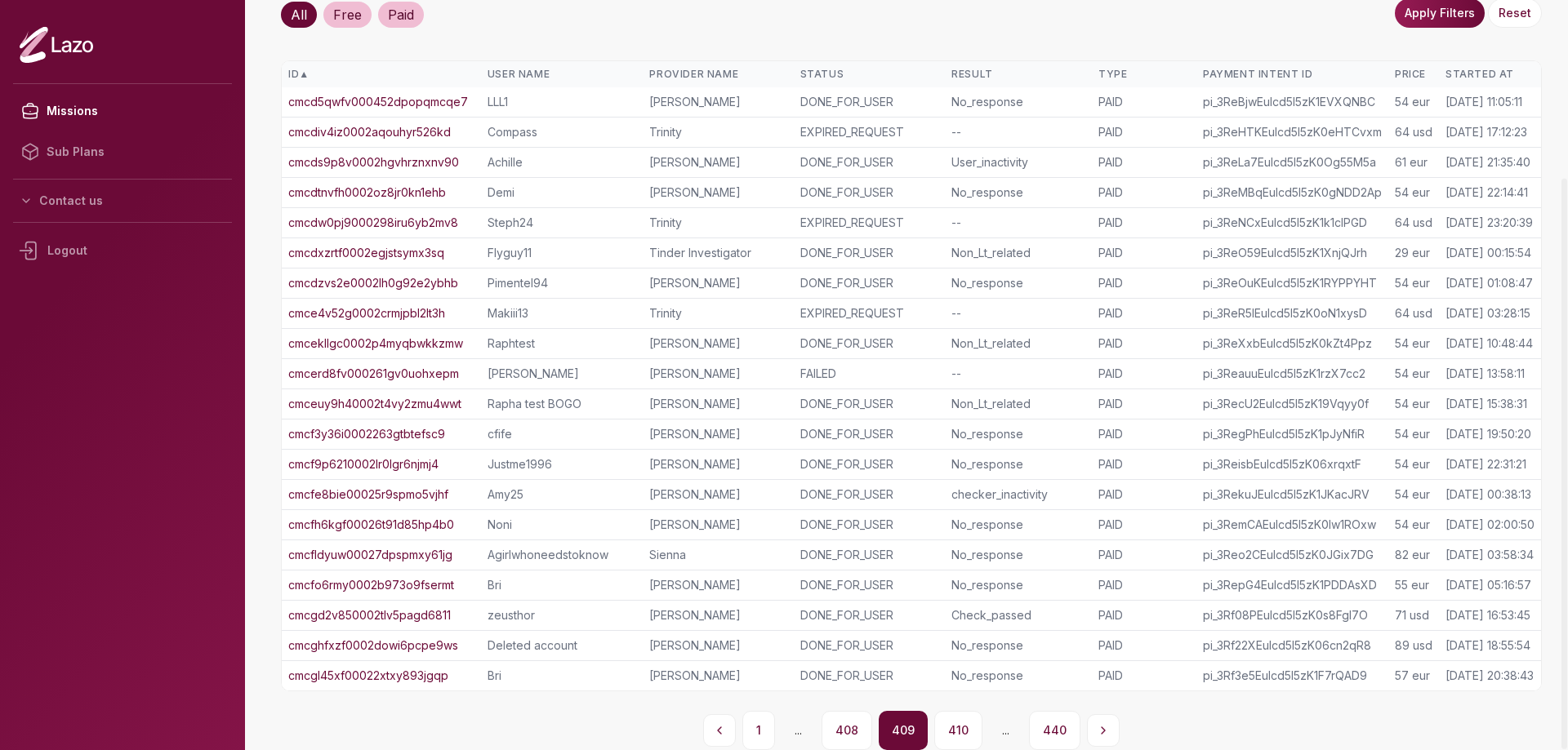
click at [847, 730] on button "408" at bounding box center [847, 731] width 50 height 39
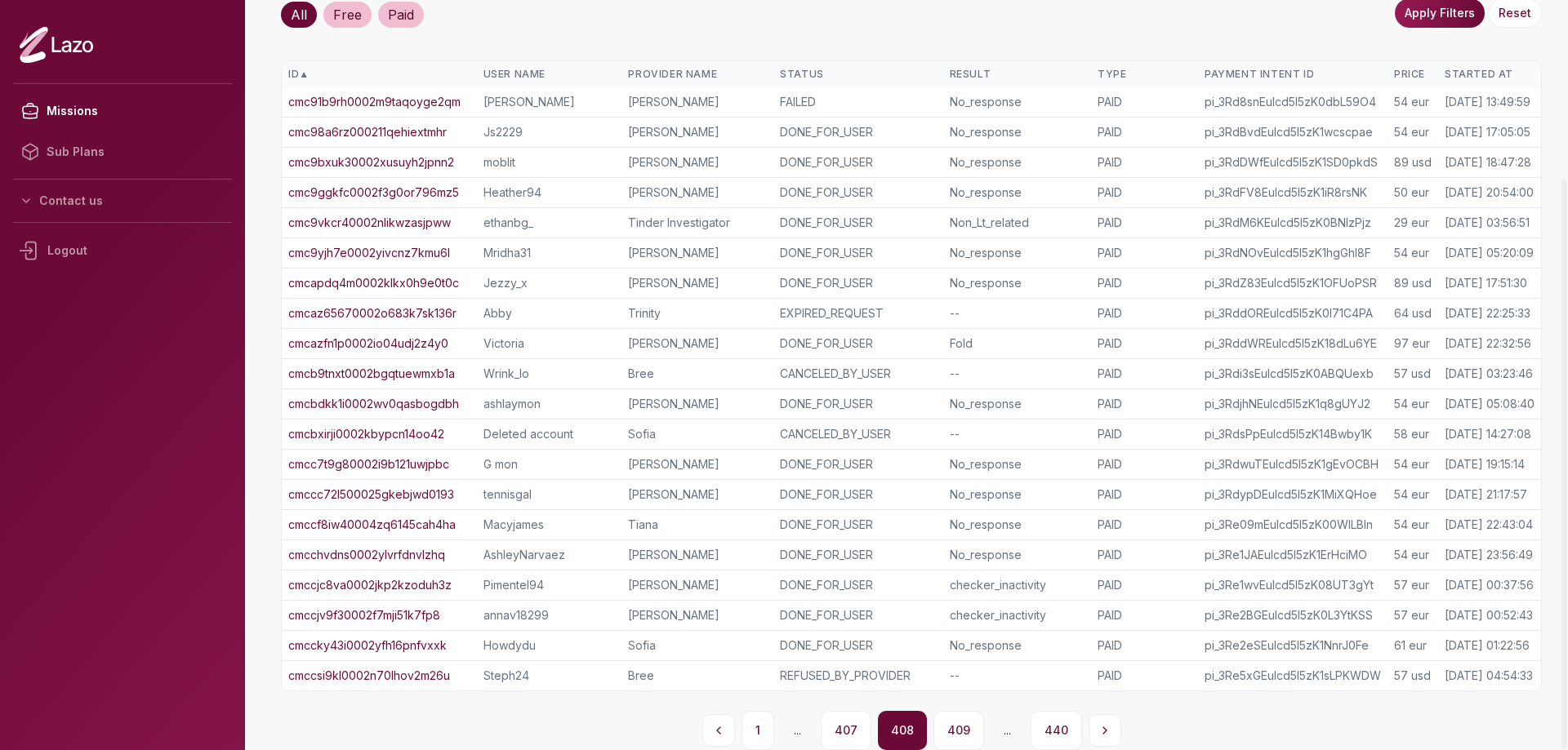
click at [847, 730] on button "407" at bounding box center [846, 731] width 50 height 39
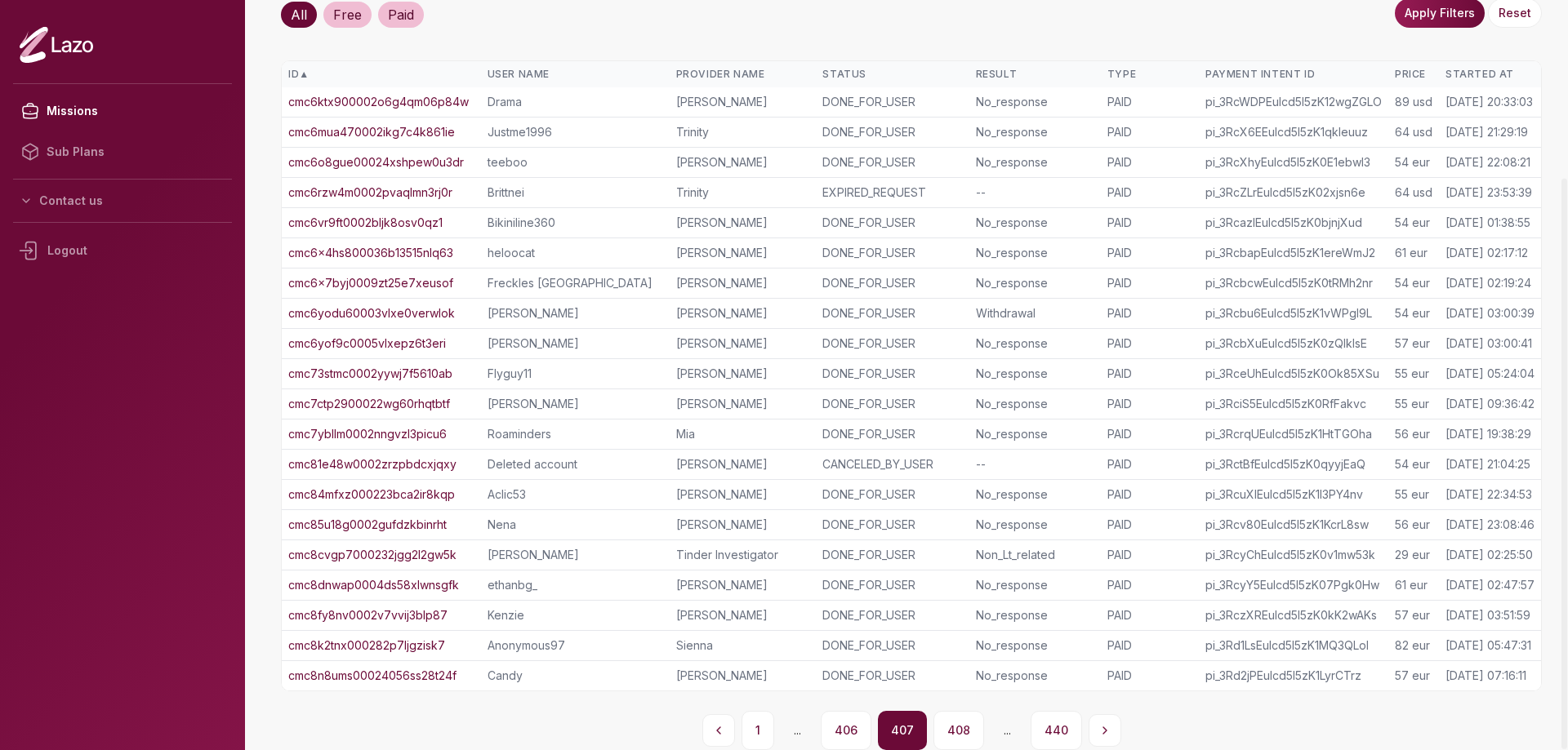
click at [847, 730] on button "406" at bounding box center [846, 731] width 50 height 39
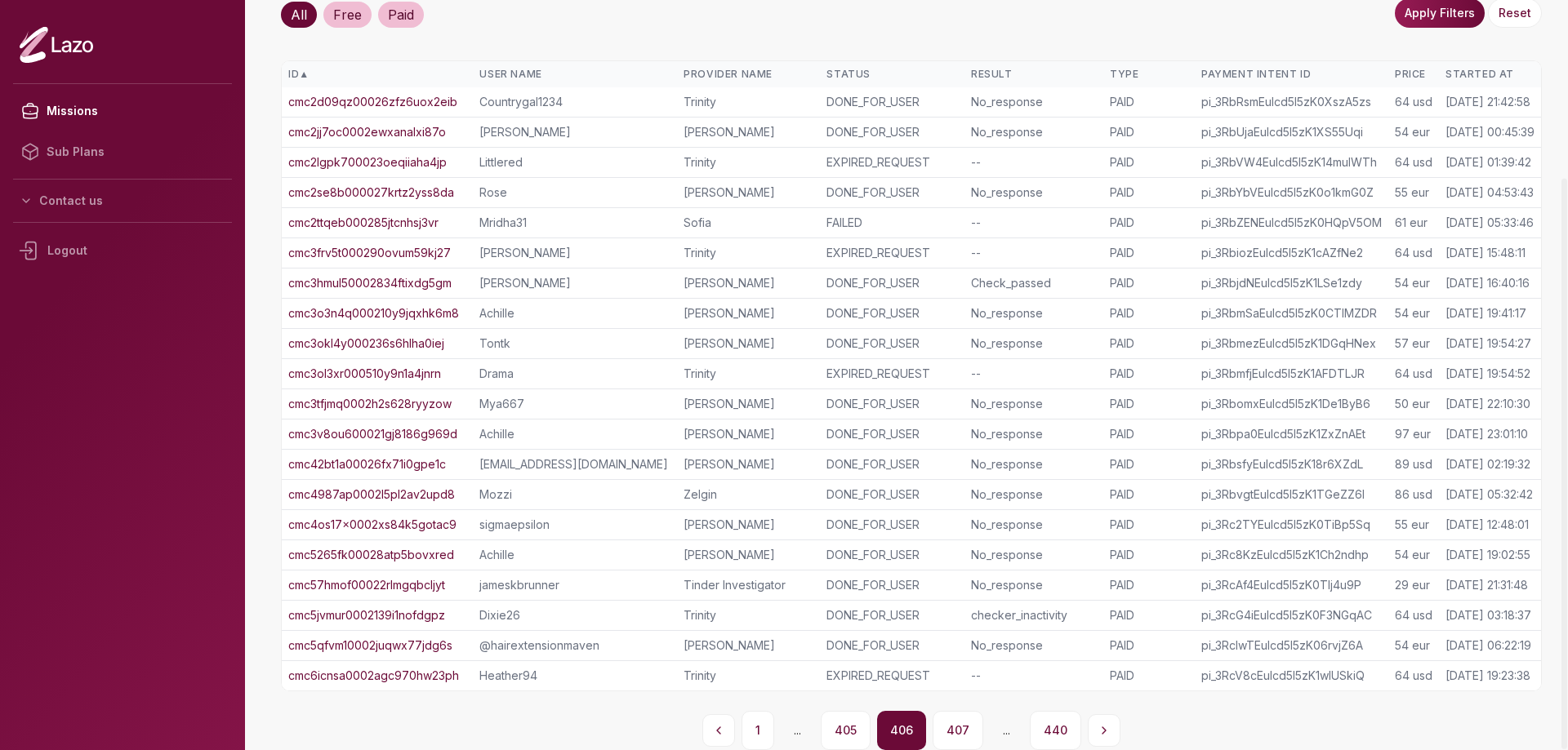
click at [847, 730] on button "405" at bounding box center [846, 731] width 50 height 39
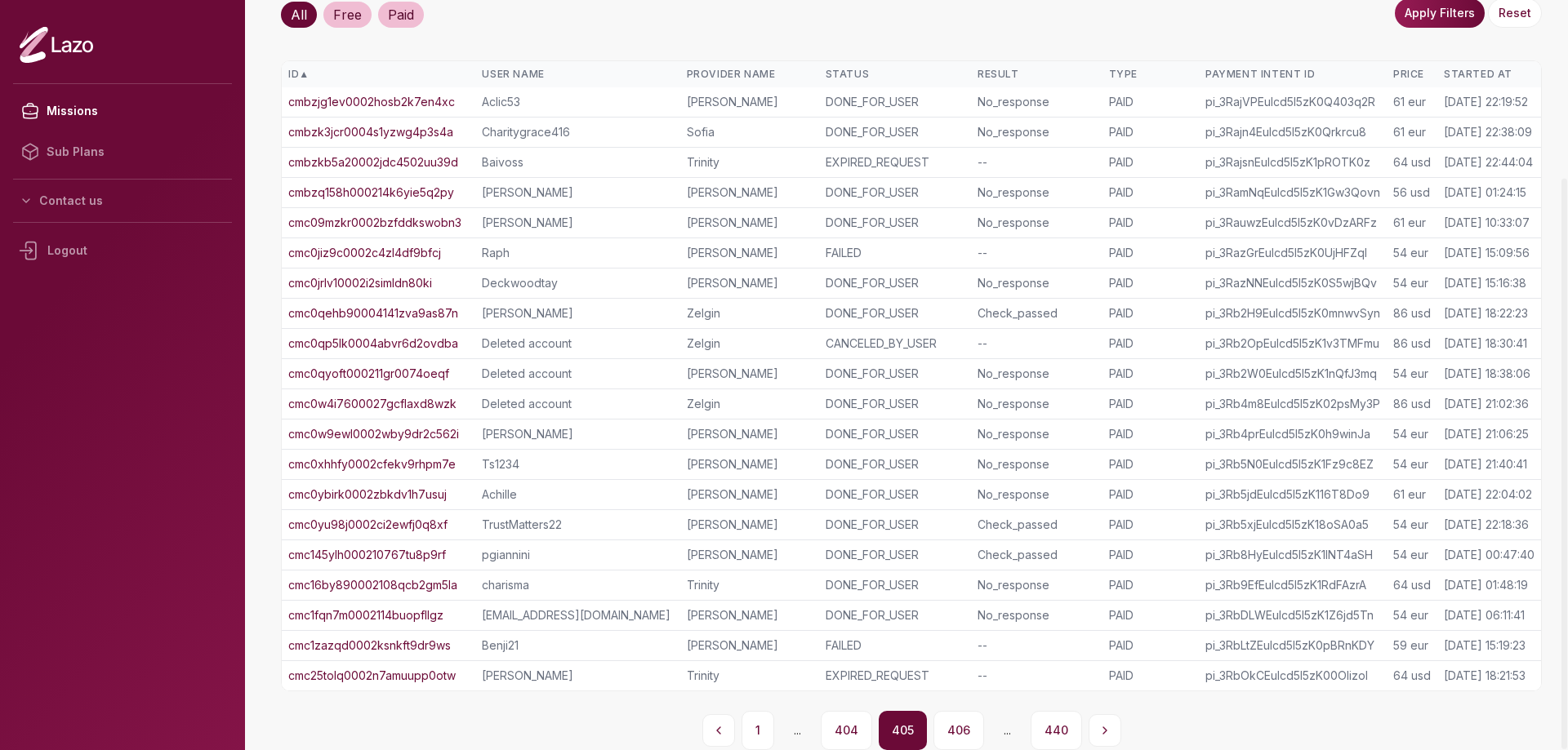
click at [847, 730] on button "404" at bounding box center [846, 731] width 51 height 39
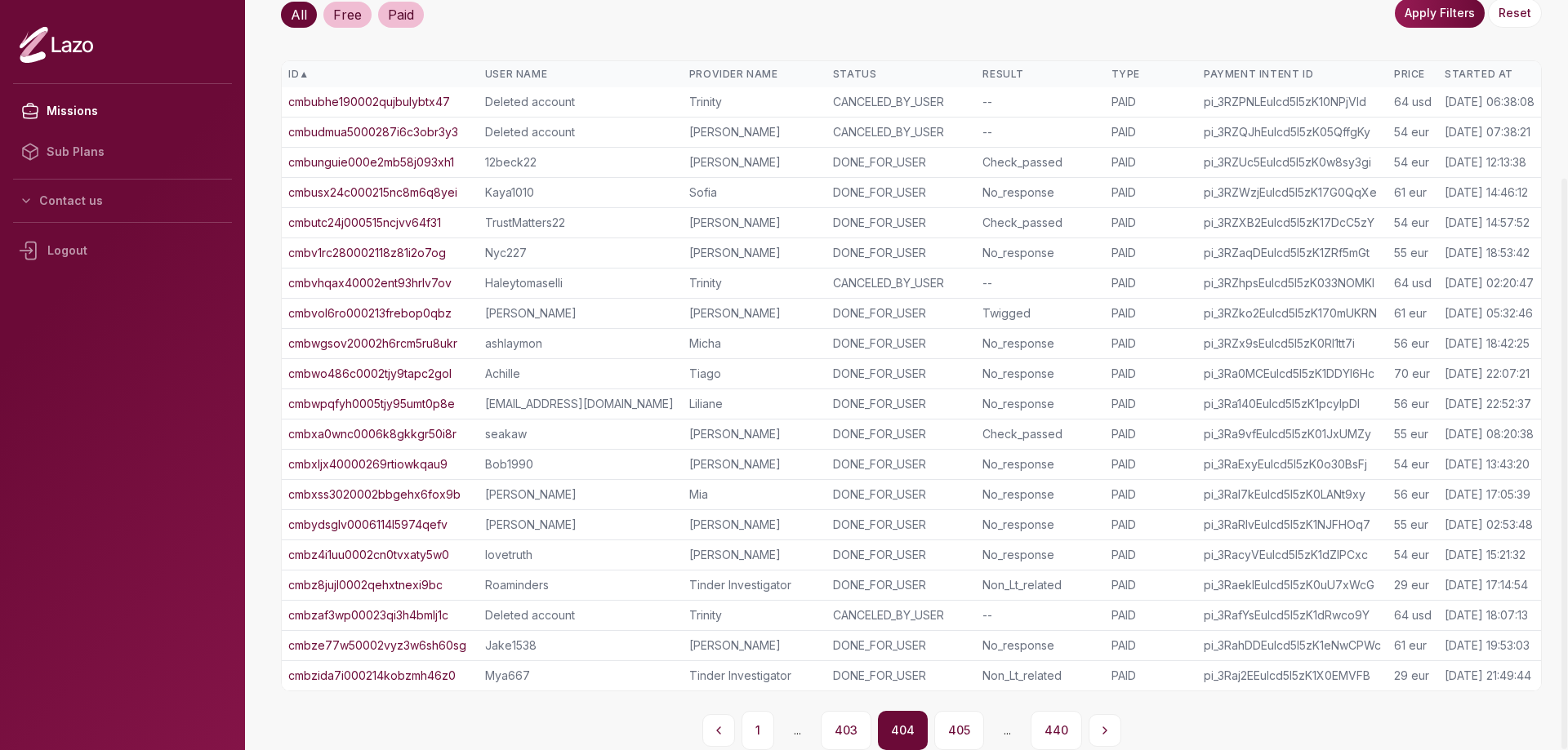
click at [847, 730] on button "403" at bounding box center [846, 731] width 50 height 39
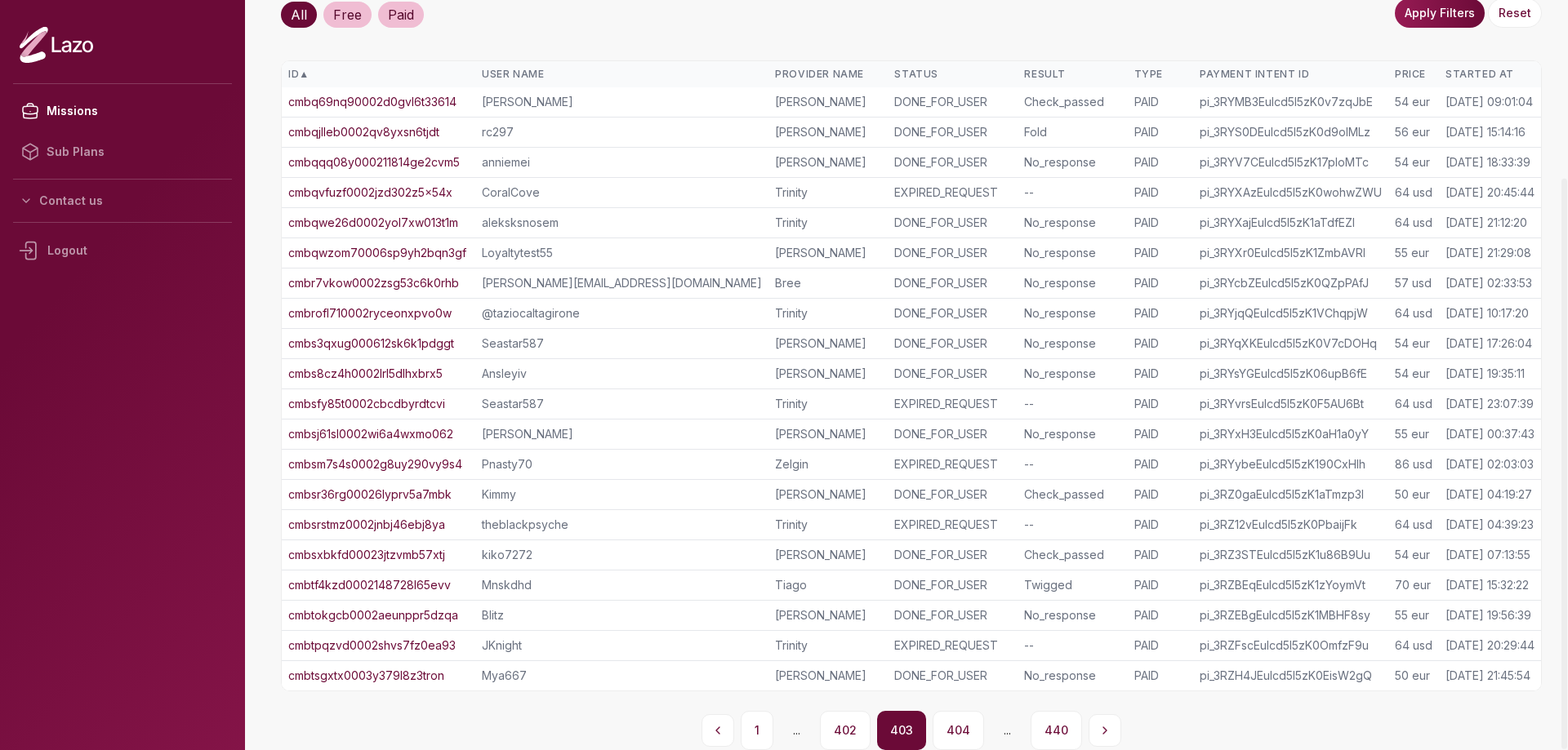
click at [847, 730] on button "402" at bounding box center [845, 731] width 50 height 39
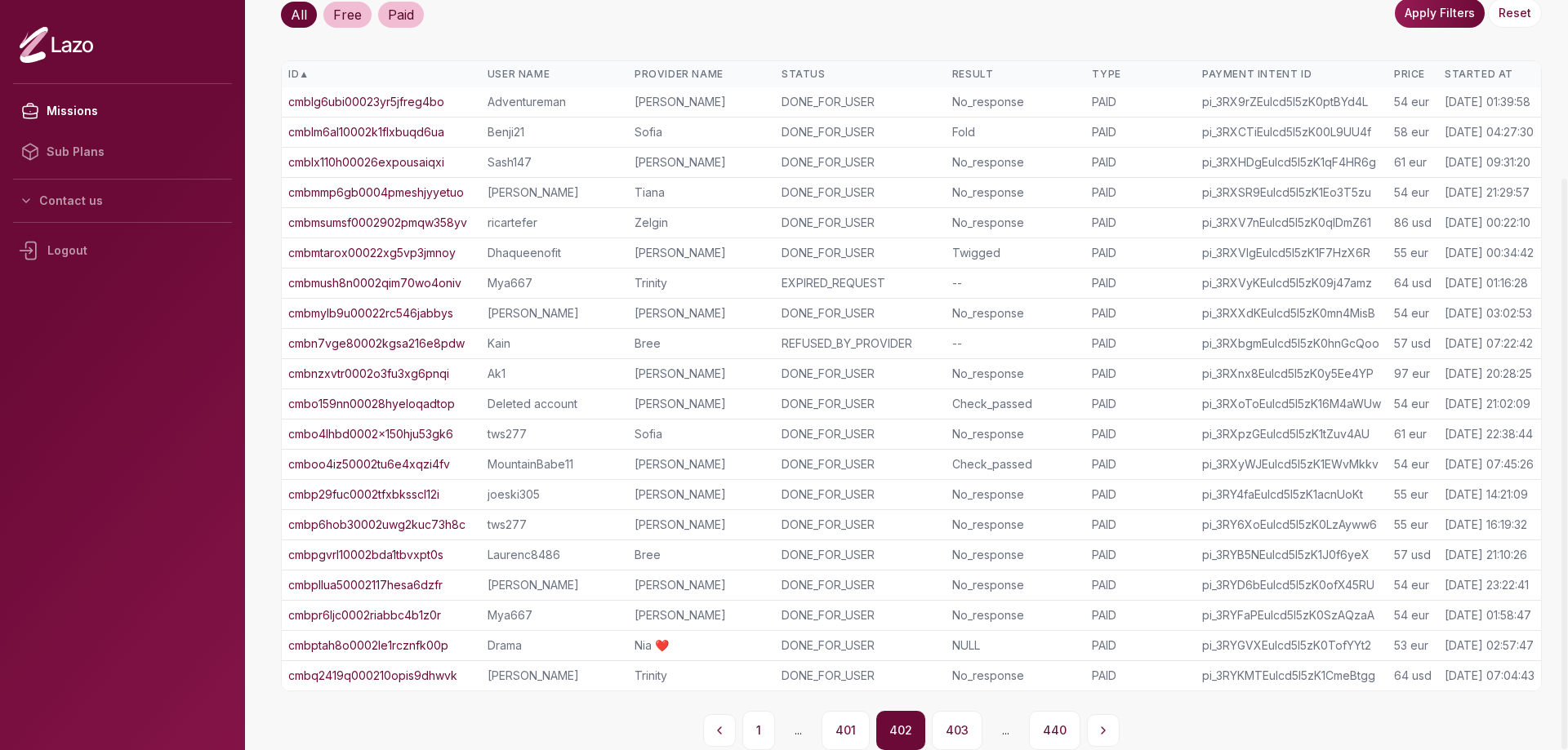
click at [847, 730] on button "401" at bounding box center [846, 731] width 48 height 39
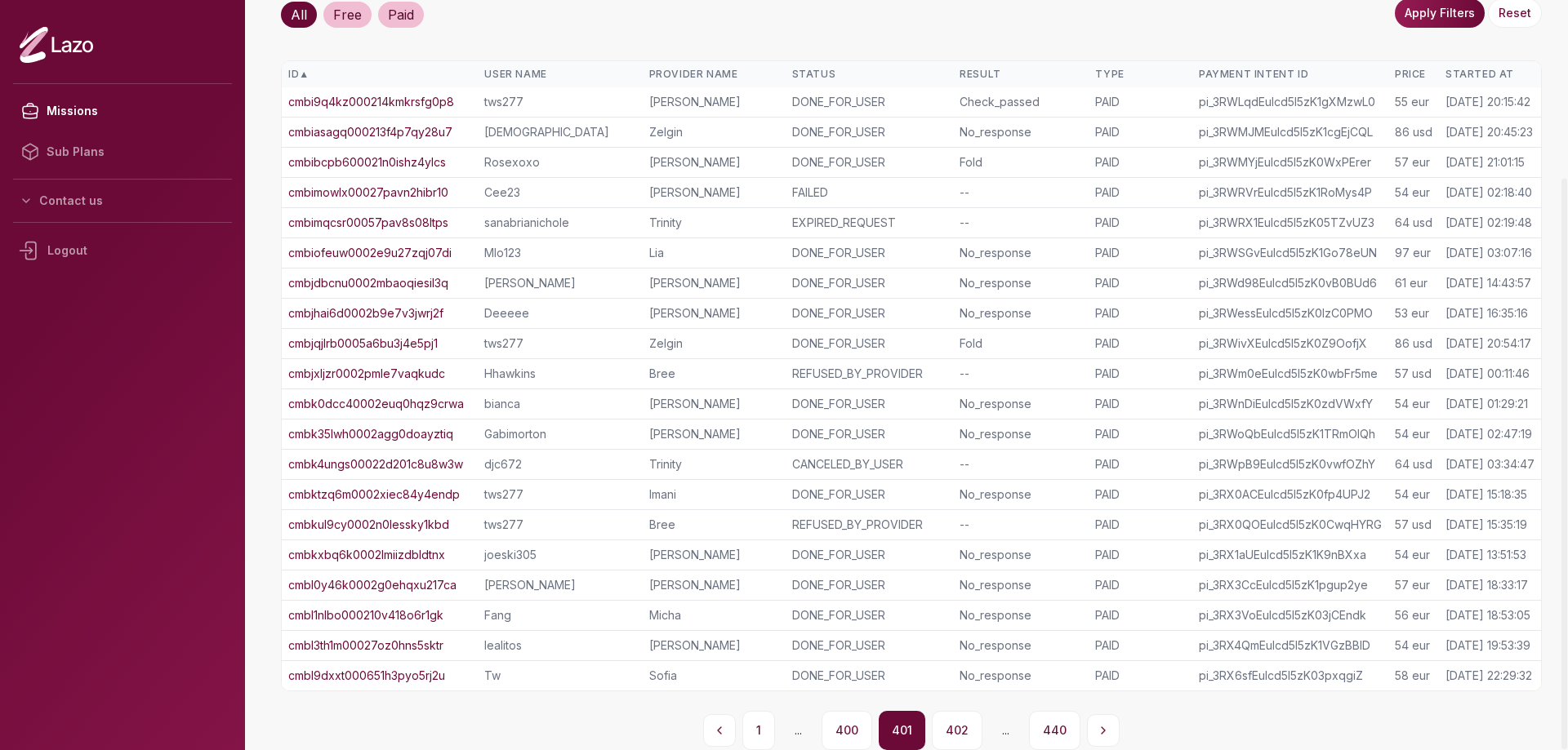
click at [847, 730] on button "400" at bounding box center [847, 731] width 50 height 39
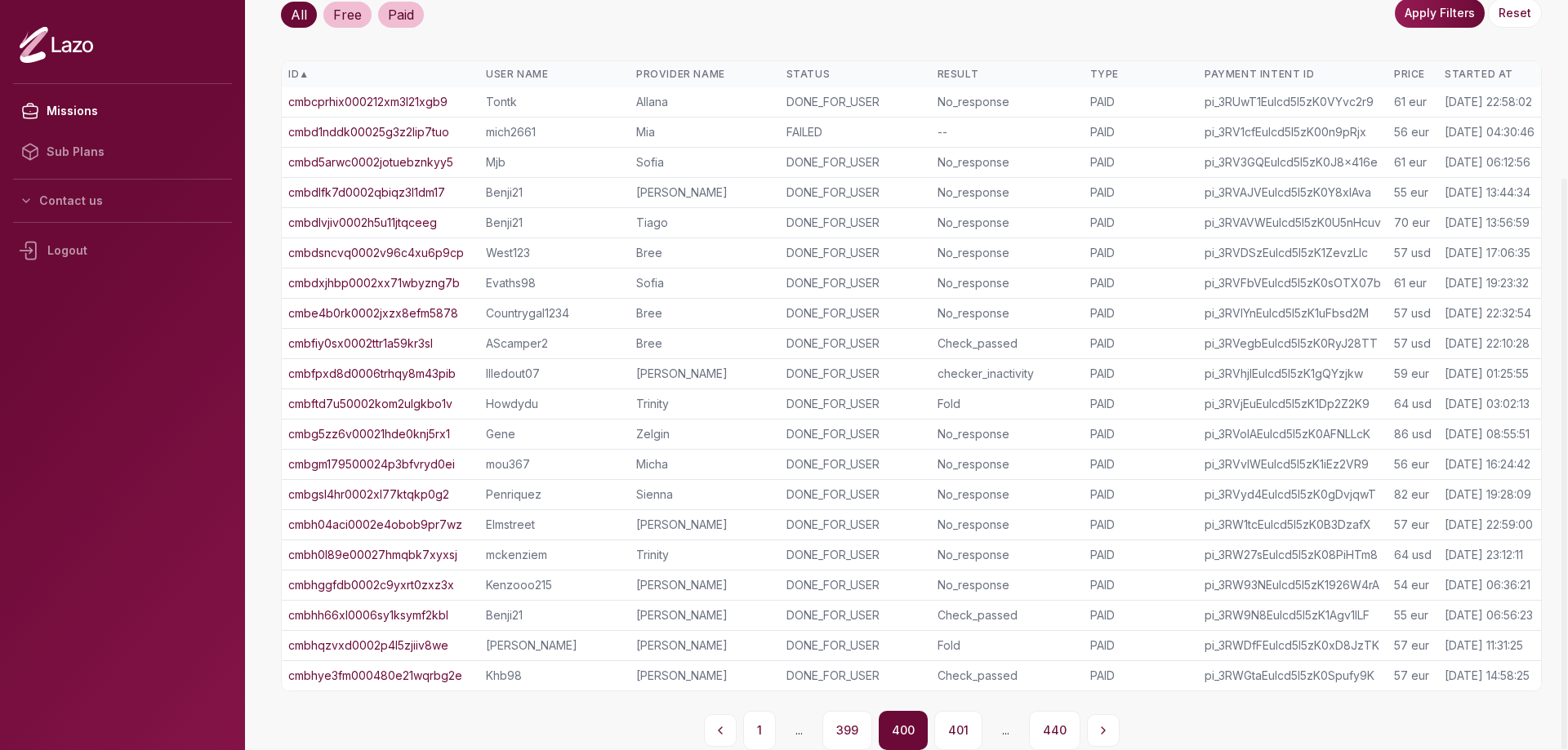
click at [847, 730] on button "399" at bounding box center [847, 731] width 50 height 39
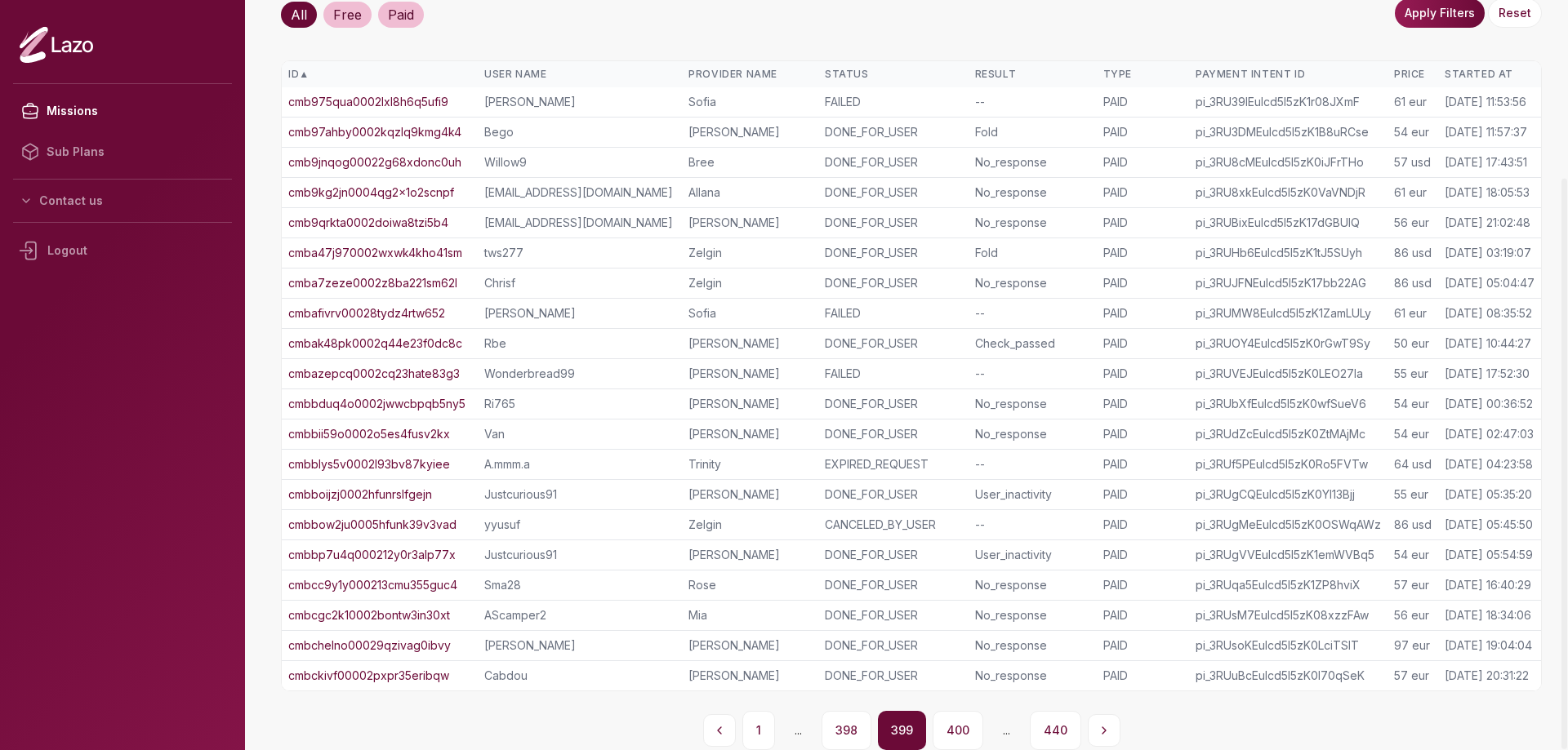
click at [847, 730] on button "398" at bounding box center [847, 731] width 50 height 39
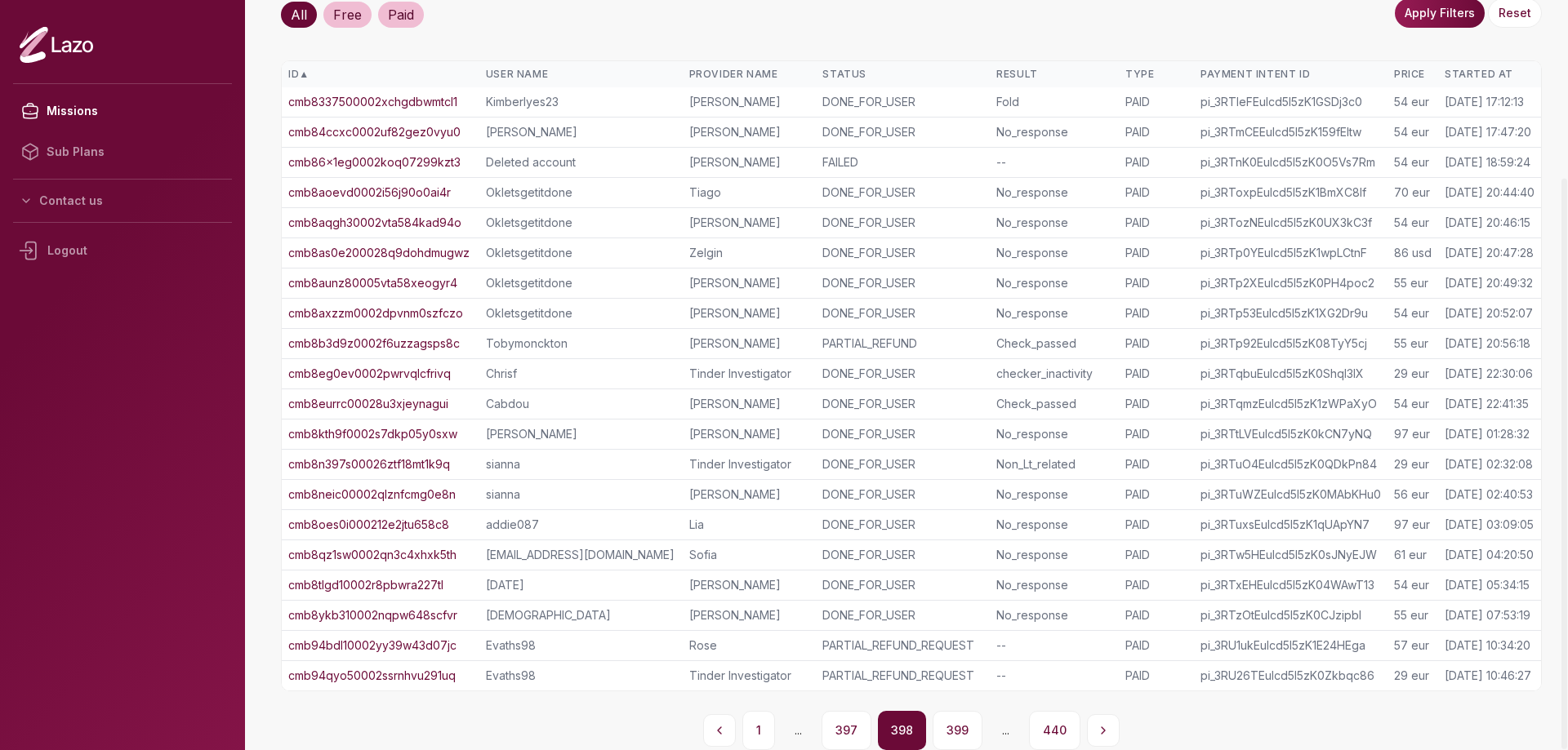
click at [414, 432] on link "cmb8kth9f0002s7dkp05y0sxw" at bounding box center [372, 434] width 169 height 16
click at [953, 726] on button "399" at bounding box center [958, 731] width 50 height 39
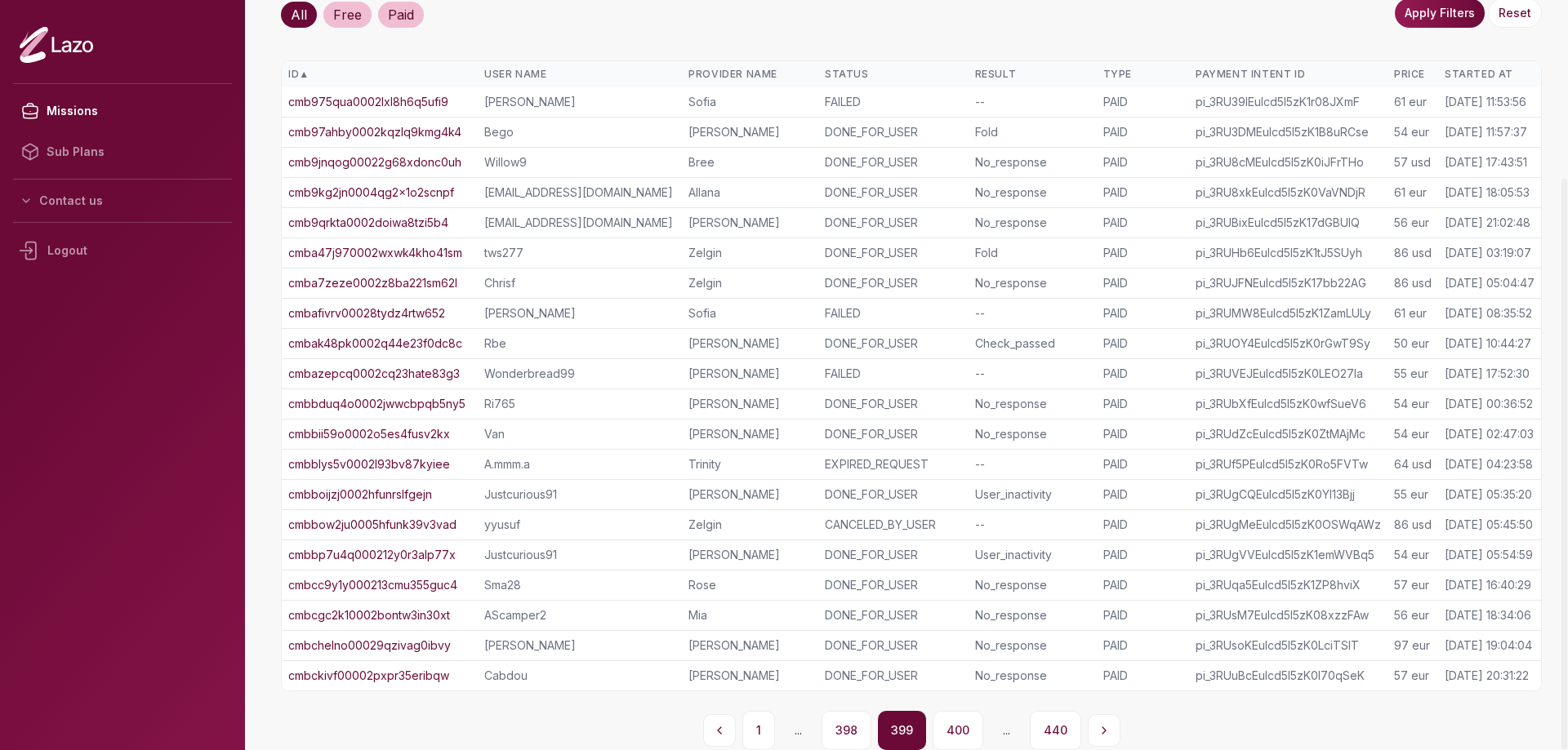
click at [424, 644] on link "cmbchelno00029qzivag0ibvy" at bounding box center [369, 646] width 162 height 16
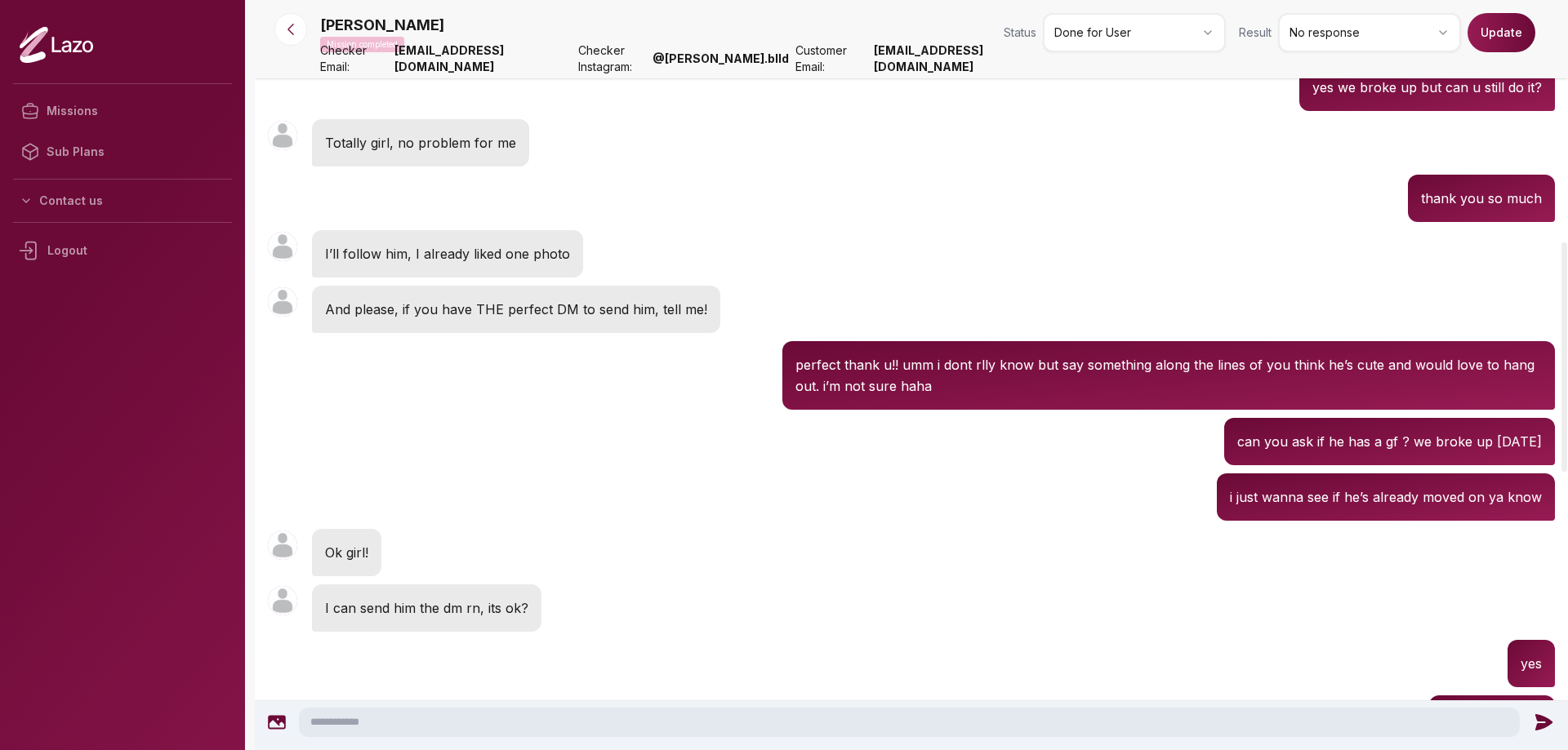
scroll to position [709, 0]
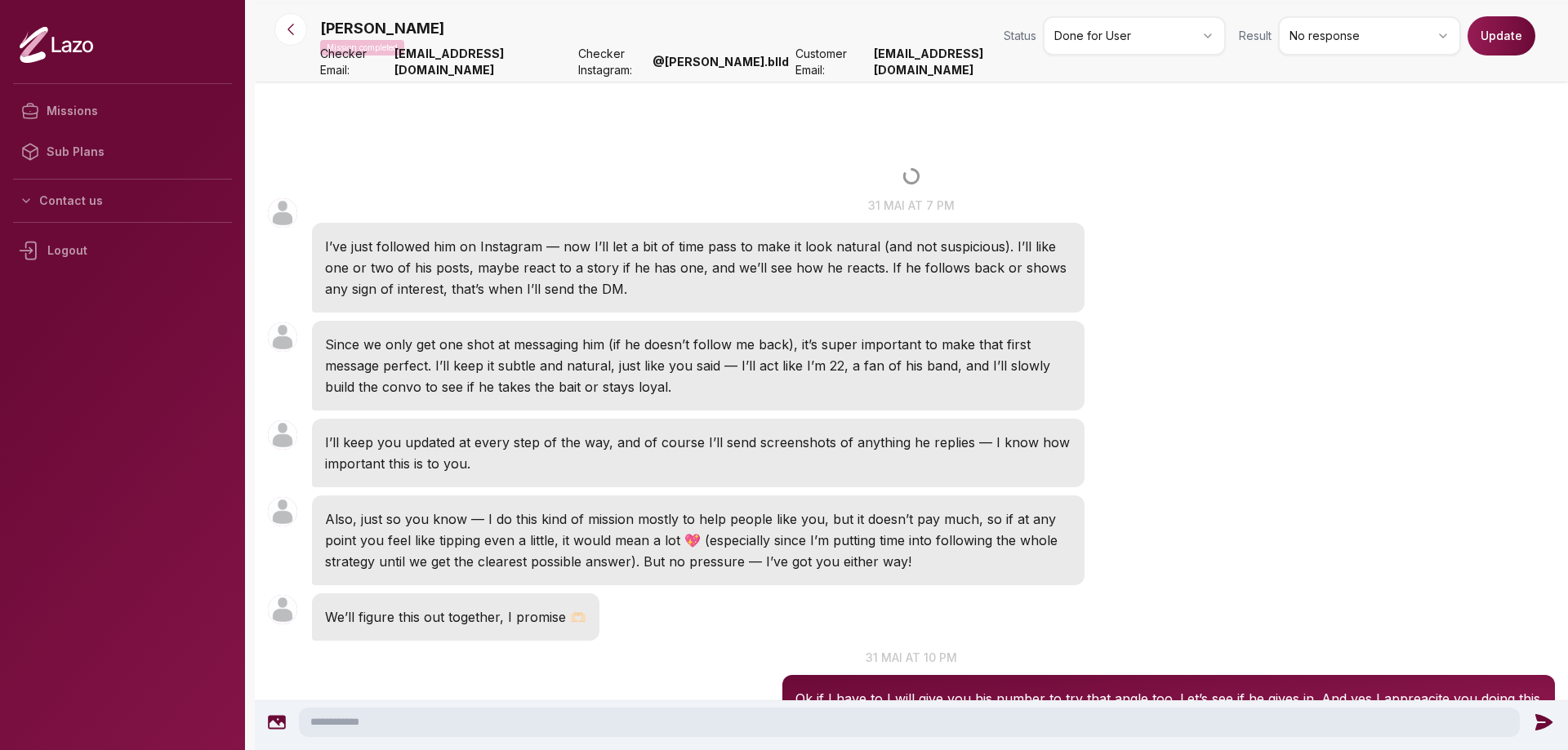
scroll to position [1073, 0]
